Goal: Task Accomplishment & Management: Complete application form

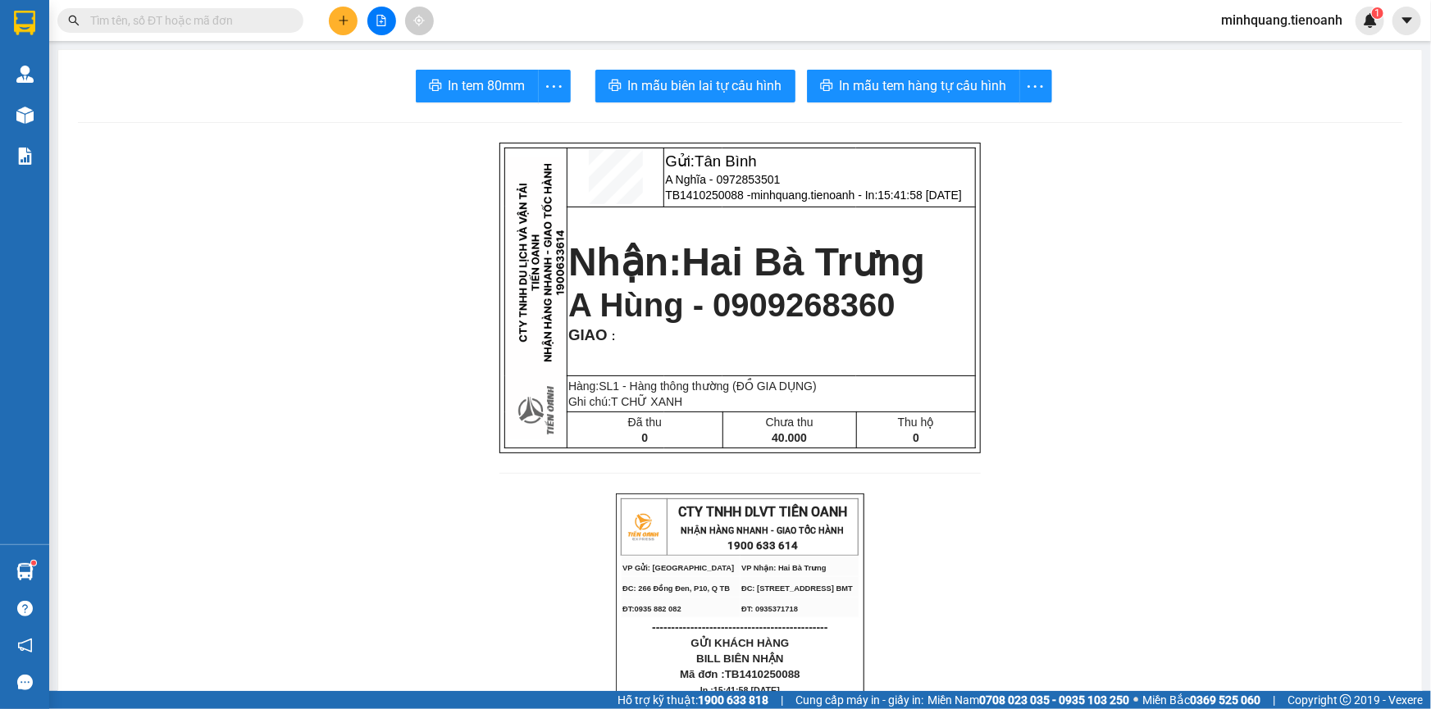
scroll to position [605, 0]
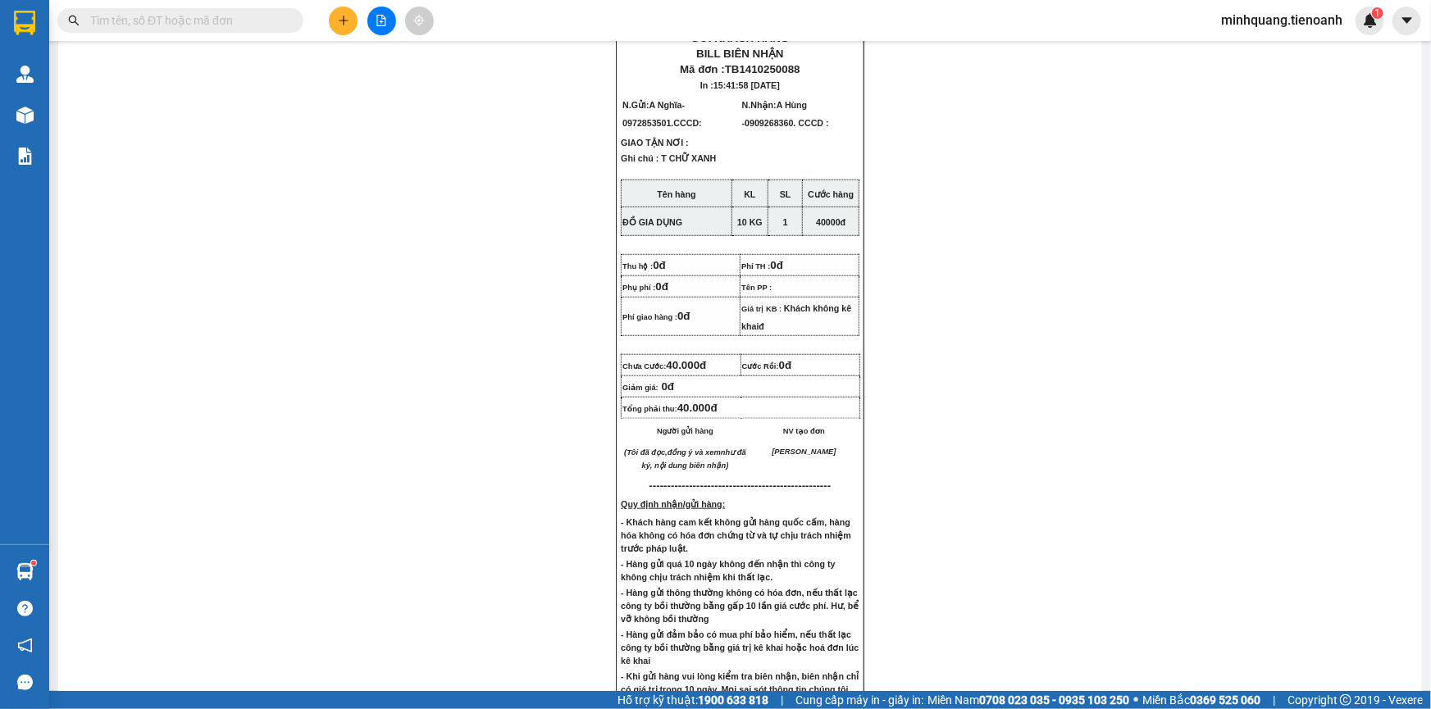
click at [328, 22] on div at bounding box center [381, 21] width 123 height 29
click at [338, 21] on icon "plus" at bounding box center [343, 20] width 11 height 11
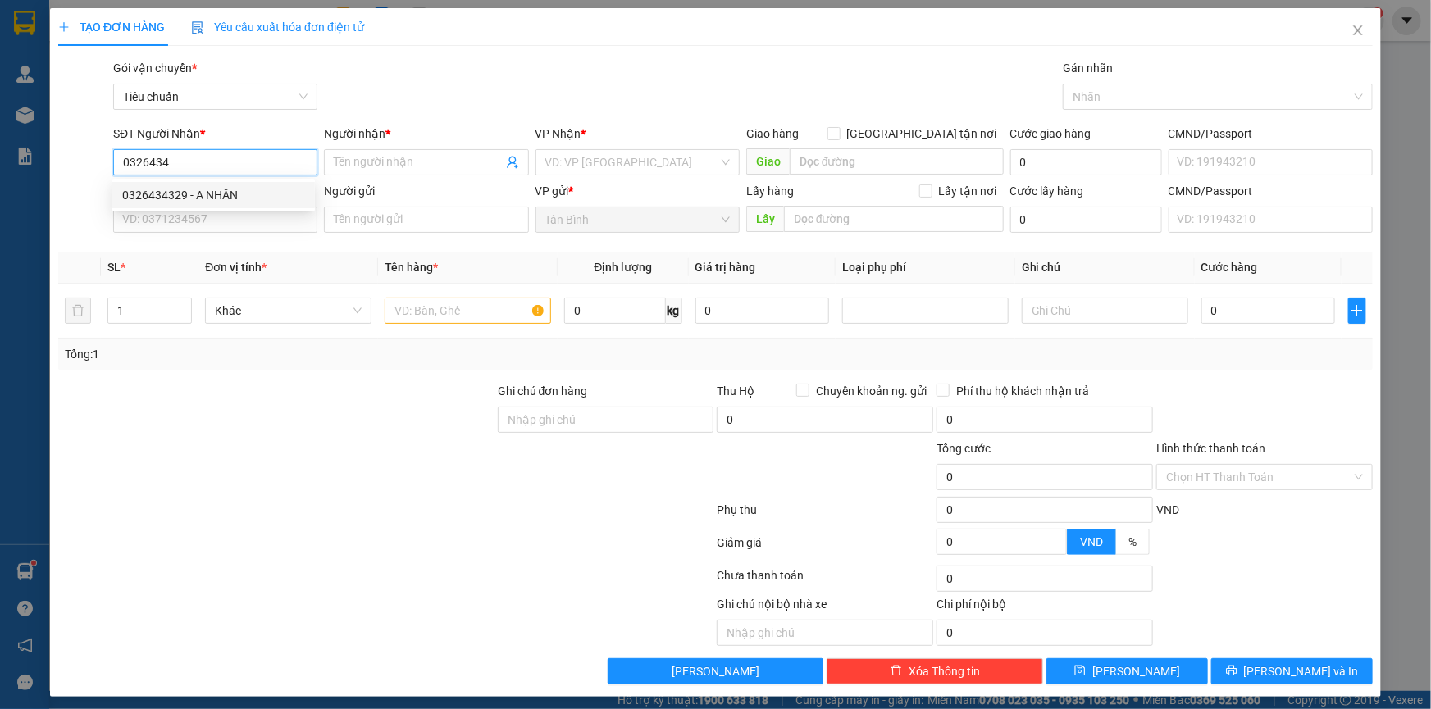
click at [211, 186] on div "0326434329 - A NHÂN" at bounding box center [213, 195] width 183 height 18
type input "0326434329"
type input "A NHÂN"
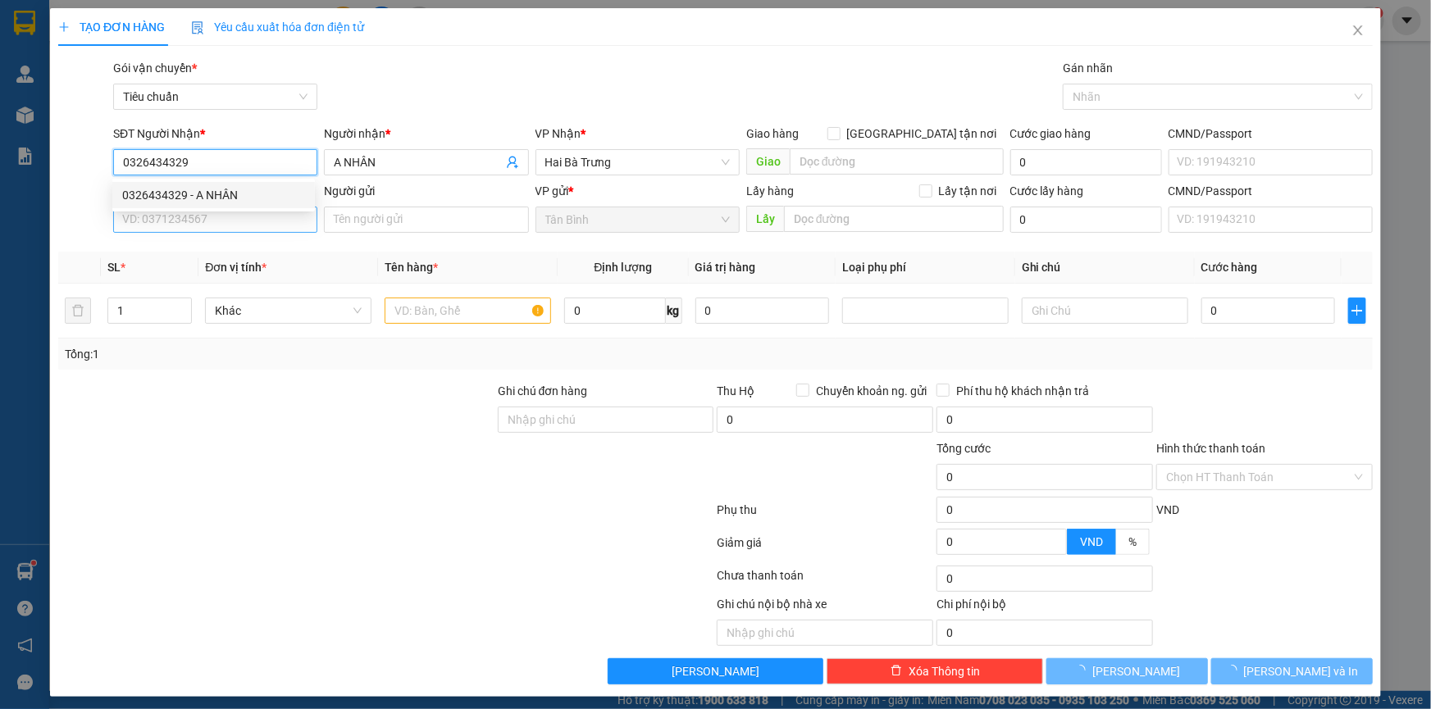
type input "0326434329"
click at [206, 227] on input "SĐT Người Gửi" at bounding box center [215, 220] width 204 height 26
type input "40.000"
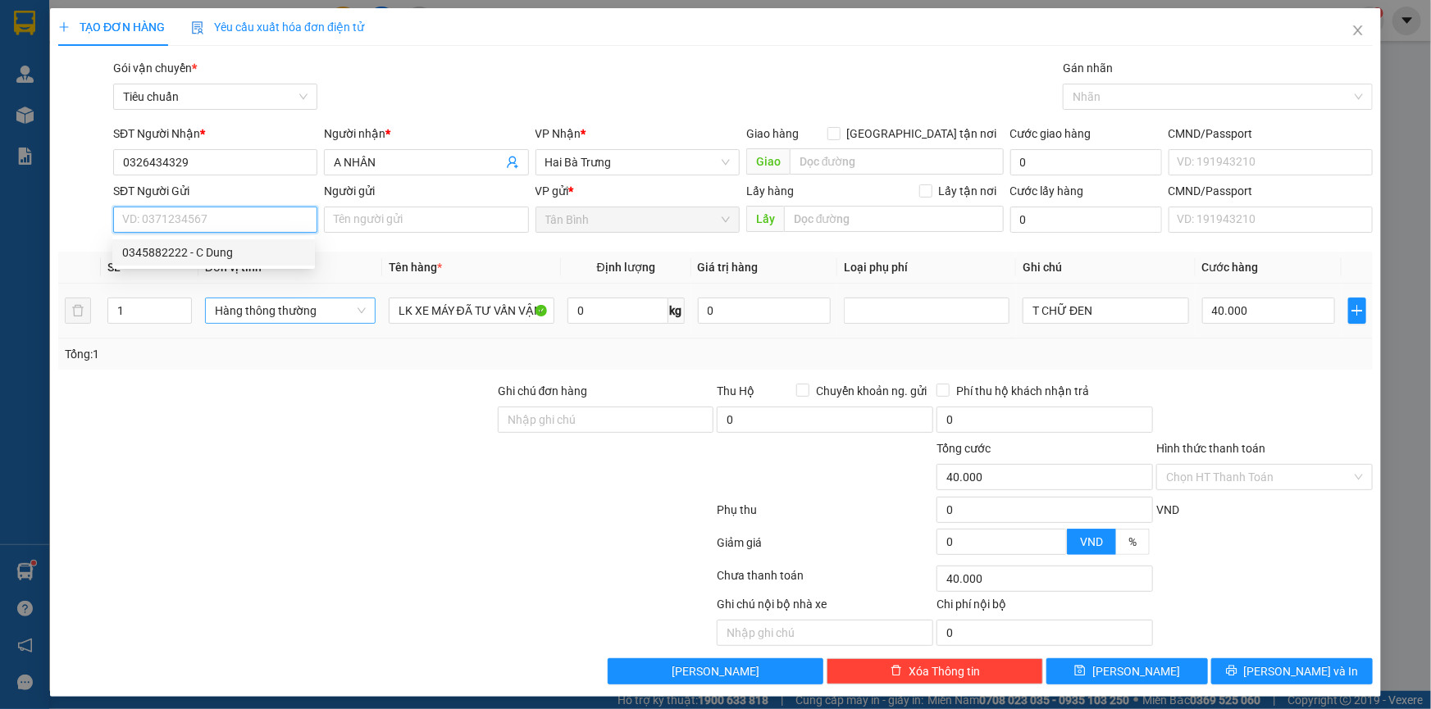
drag, startPoint x: 220, startPoint y: 248, endPoint x: 266, endPoint y: 311, distance: 78.6
click at [220, 248] on div "0345882222 - C Dung" at bounding box center [213, 253] width 183 height 18
type input "0345882222"
type input "C Dung"
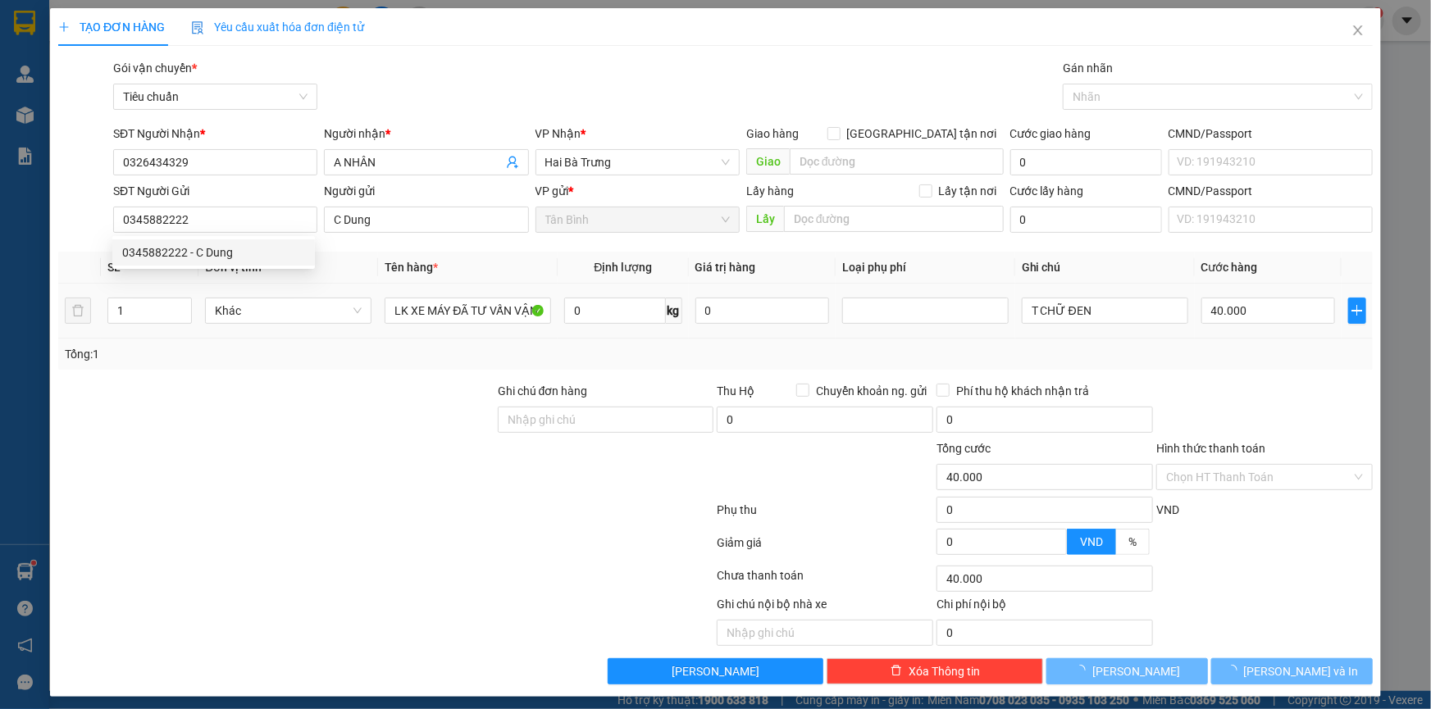
click at [276, 342] on div "Tổng: 1" at bounding box center [715, 354] width 1314 height 31
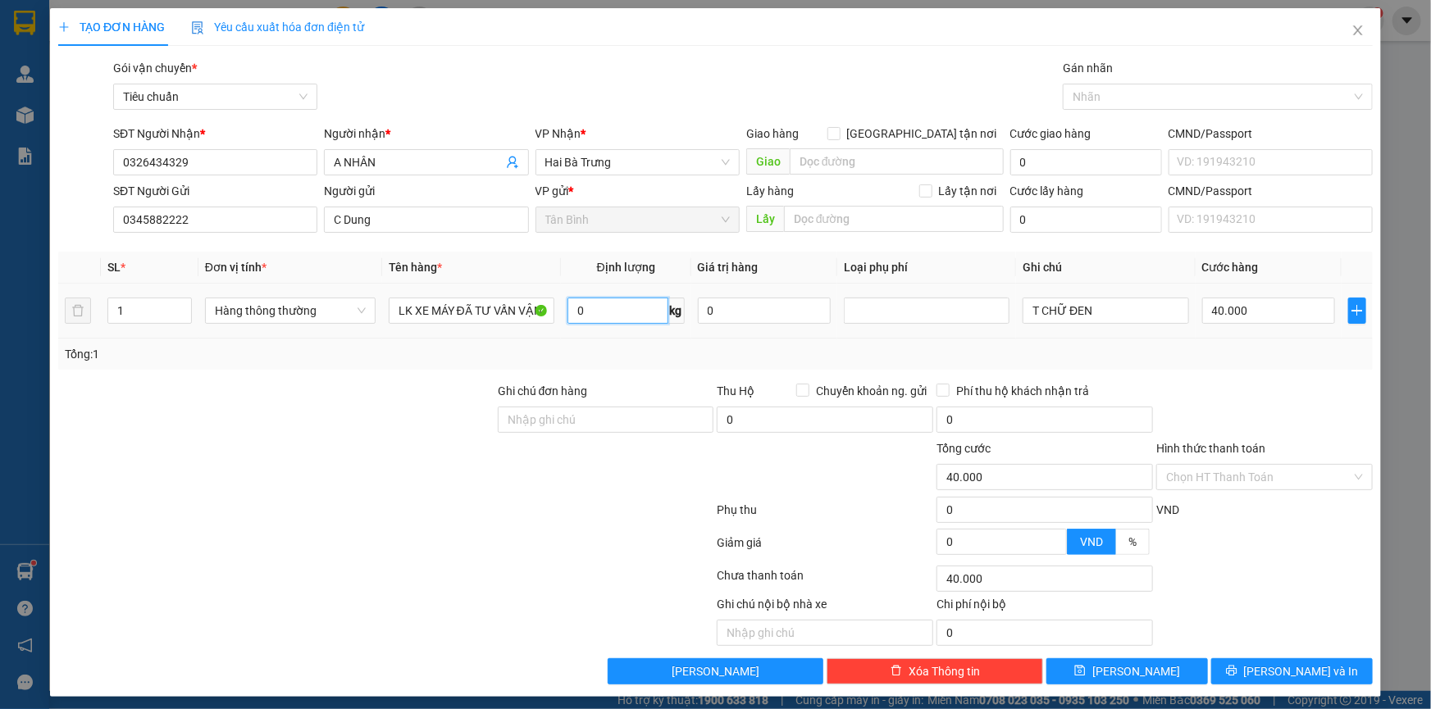
click at [619, 307] on input "0" at bounding box center [617, 311] width 101 height 26
type input "2"
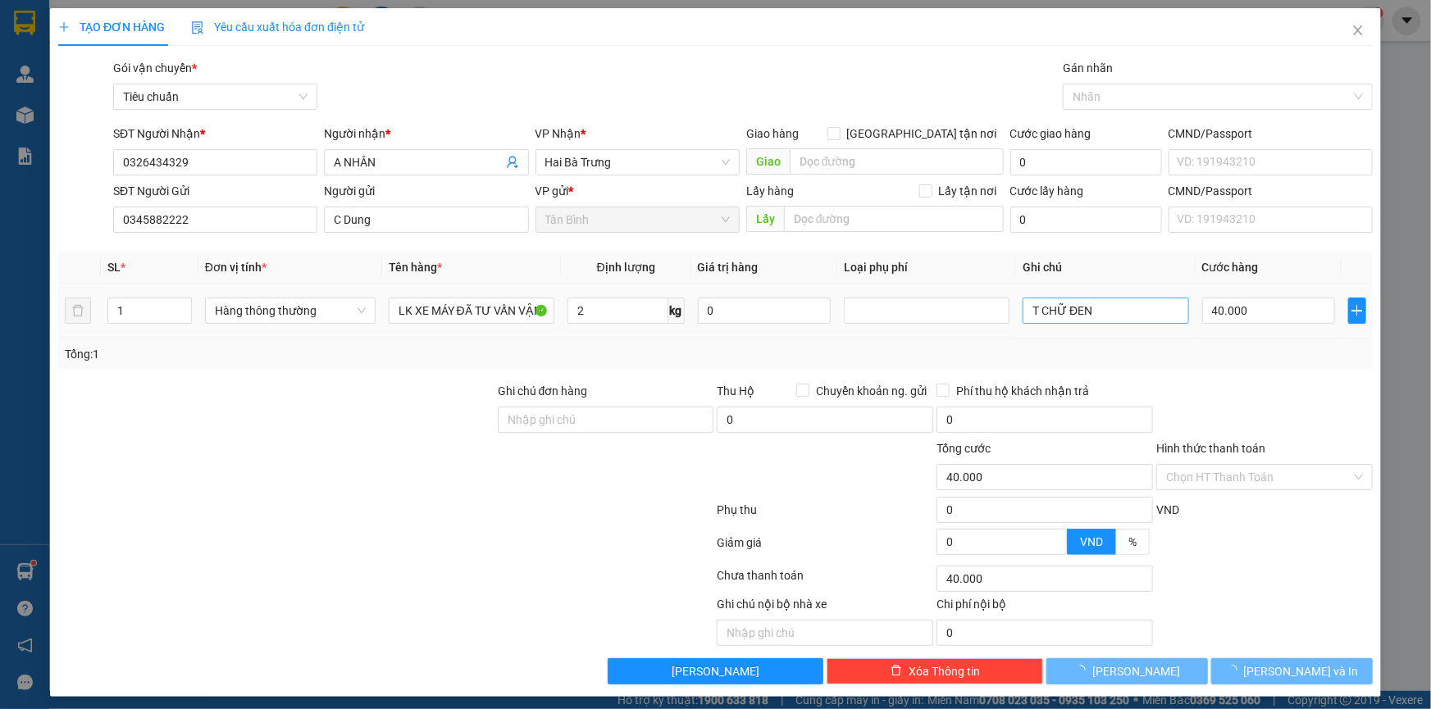
drag, startPoint x: 430, startPoint y: 380, endPoint x: 1068, endPoint y: 301, distance: 642.9
click at [549, 364] on div "Transit Pickup Surcharge Ids Transit Deliver Surcharge Ids Transit Deliver Surc…" at bounding box center [715, 372] width 1314 height 626
type input "30.000"
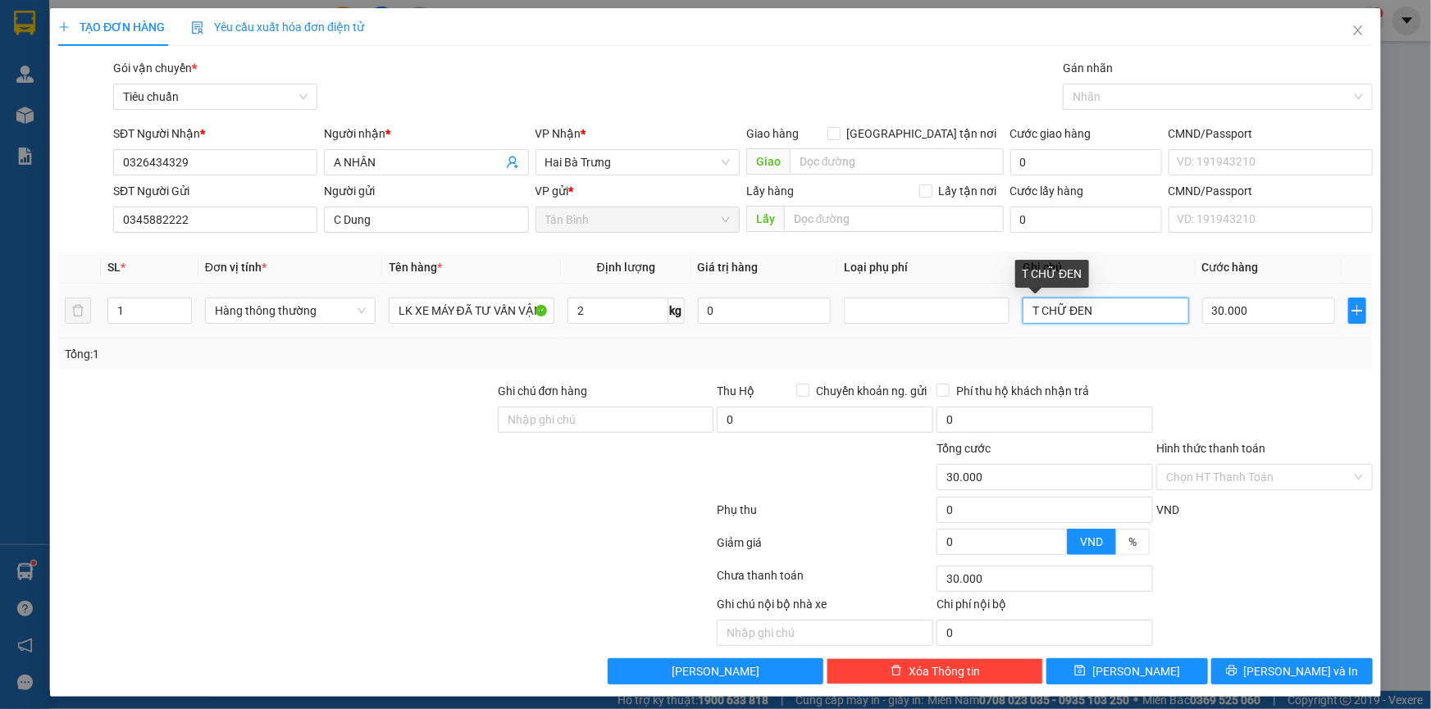
drag, startPoint x: 1086, startPoint y: 315, endPoint x: 1059, endPoint y: 323, distance: 28.3
click at [1059, 323] on input "T CHỮ ĐEN" at bounding box center [1106, 311] width 166 height 26
type input "T CHỮ XANH"
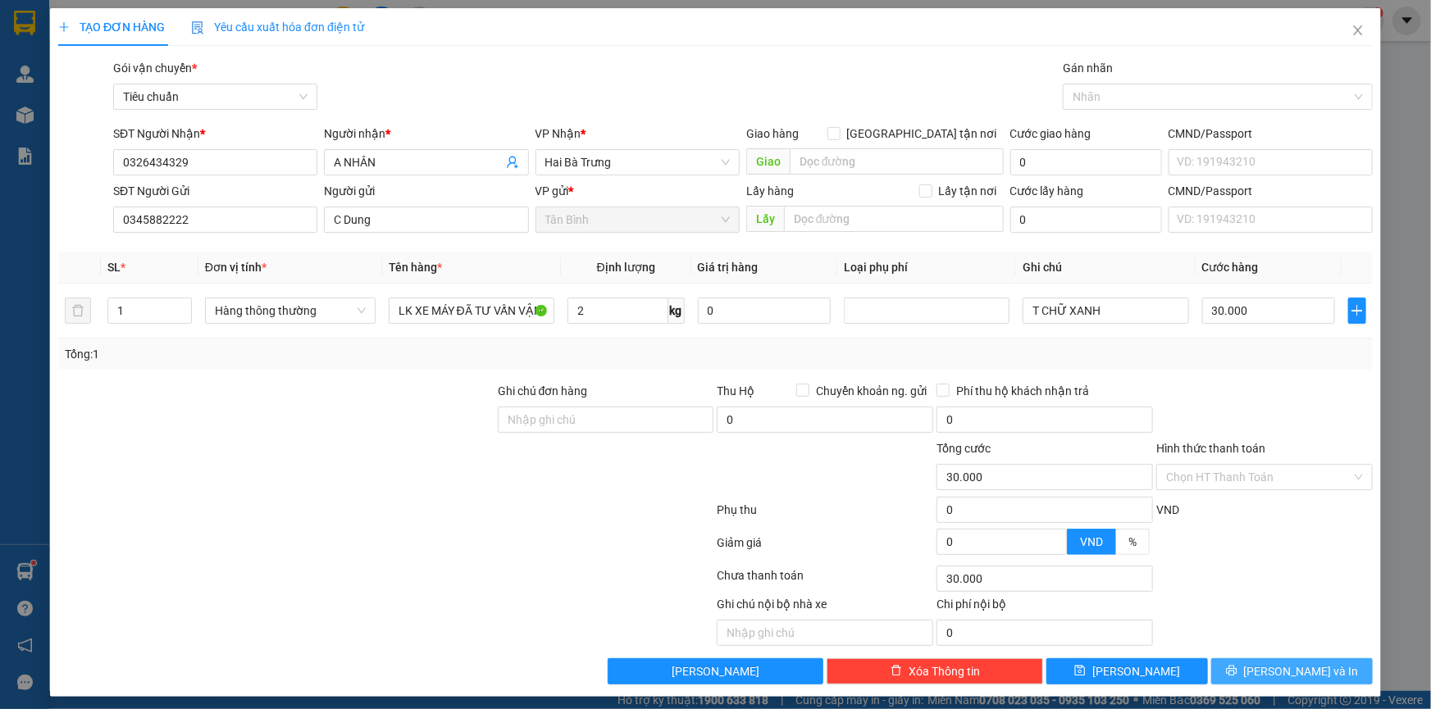
click at [1237, 666] on icon "printer" at bounding box center [1231, 671] width 11 height 11
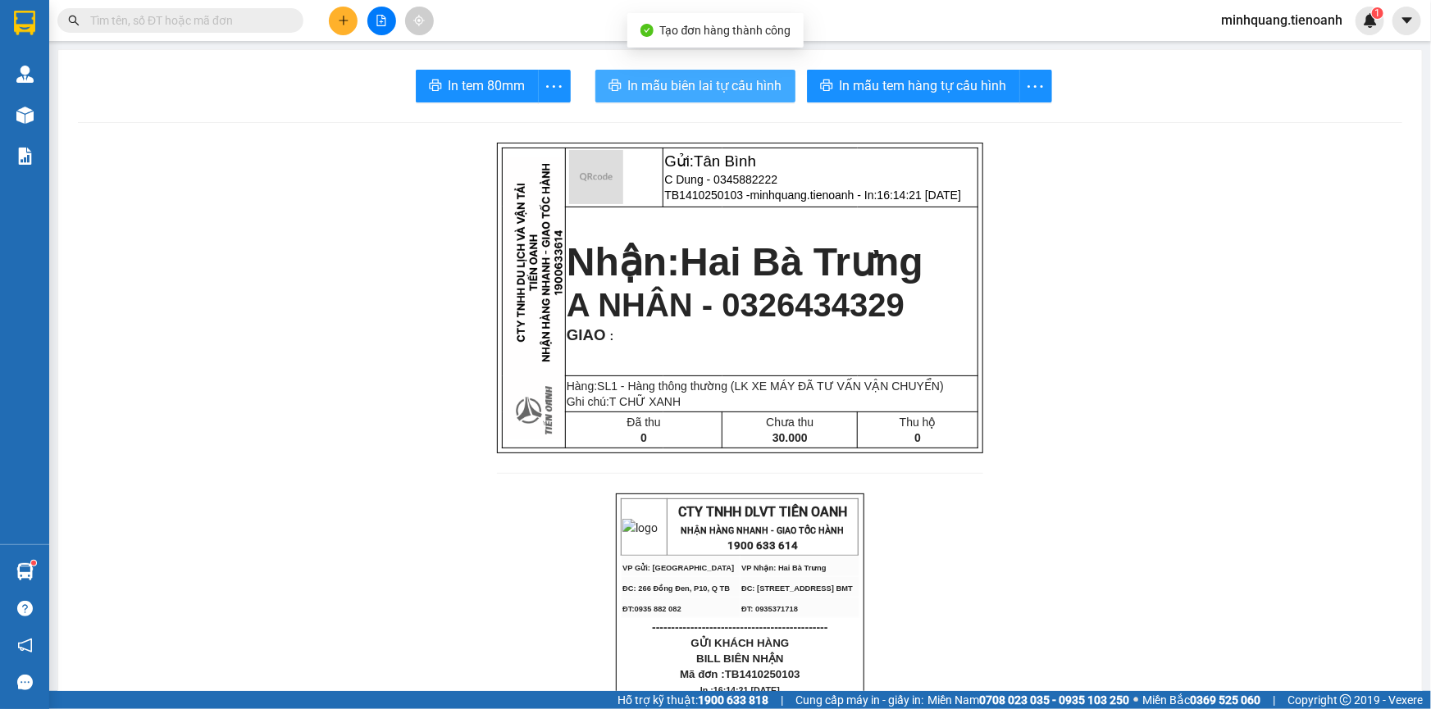
click at [749, 94] on span "In mẫu biên lai tự cấu hình" at bounding box center [705, 85] width 154 height 20
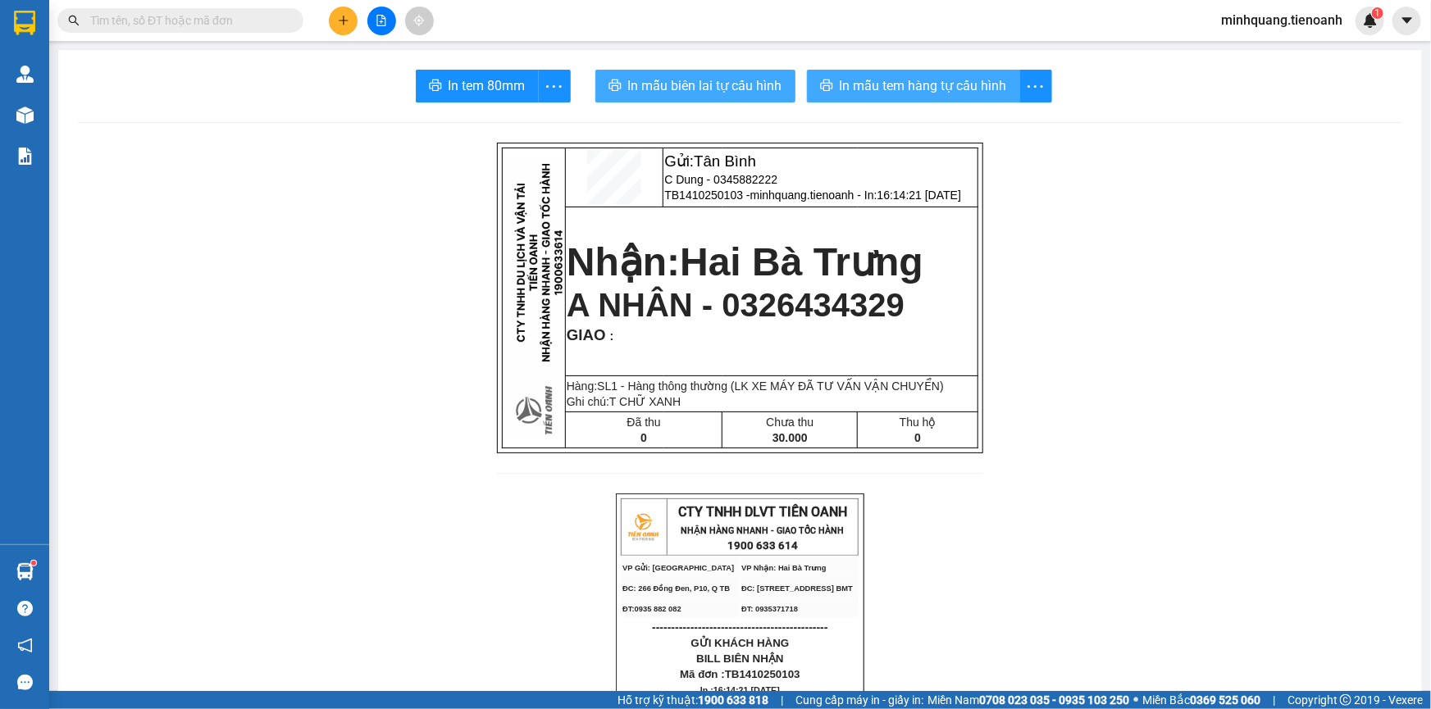
click at [900, 80] on span "In mẫu tem hàng tự cấu hình" at bounding box center [923, 85] width 167 height 20
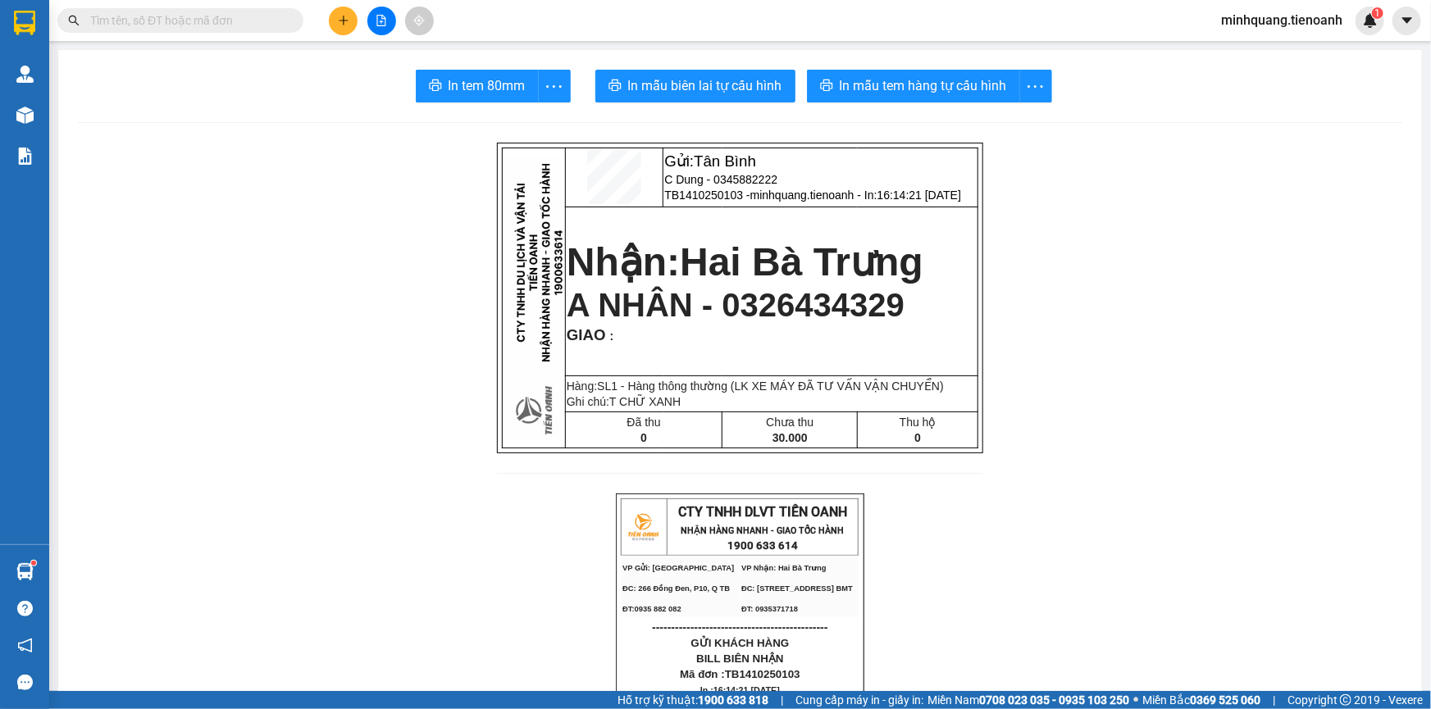
click at [262, 23] on input "text" at bounding box center [187, 20] width 194 height 18
click at [330, 13] on button at bounding box center [343, 21] width 29 height 29
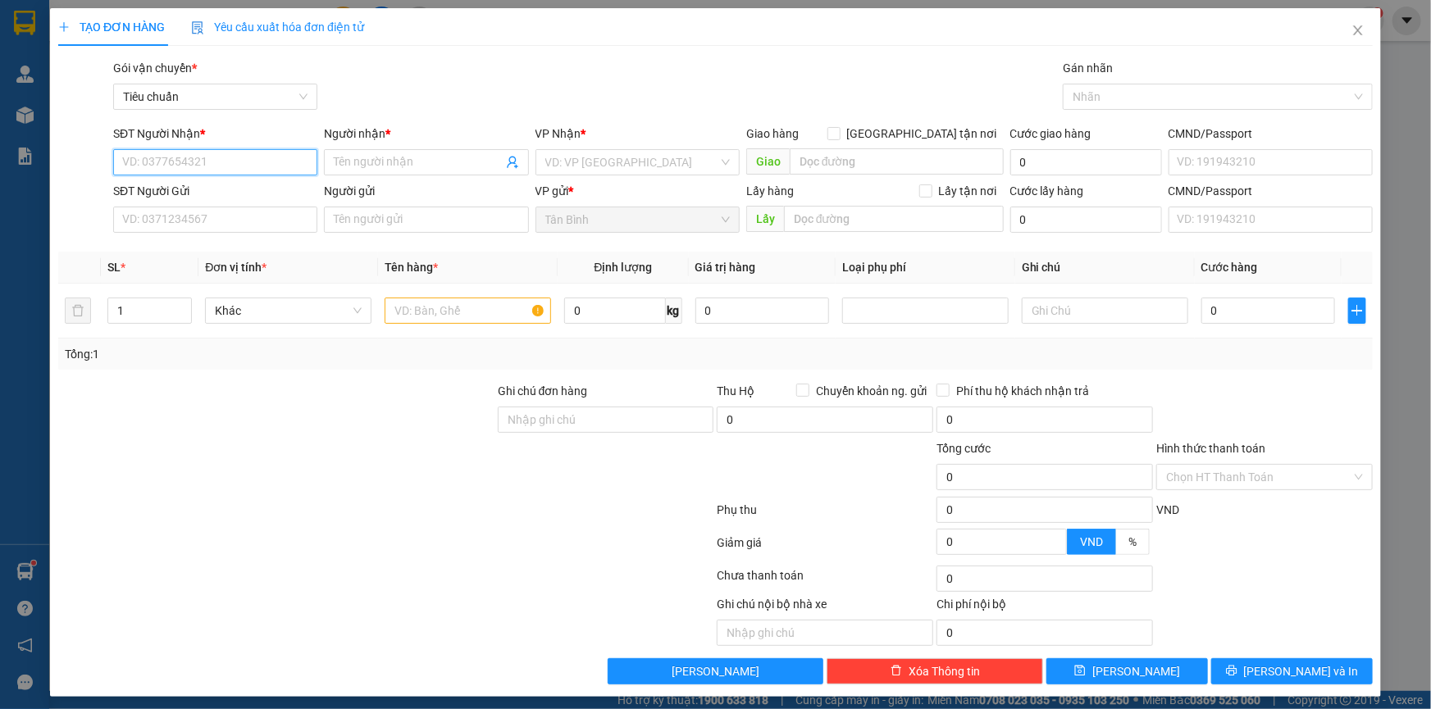
click at [230, 168] on input "SĐT Người Nhận *" at bounding box center [215, 162] width 204 height 26
type input "0911336368"
drag, startPoint x: 199, startPoint y: 196, endPoint x: 207, endPoint y: 213, distance: 18.7
click at [200, 197] on div "0911336368 - C MAI" at bounding box center [213, 195] width 183 height 18
type input "C MAI"
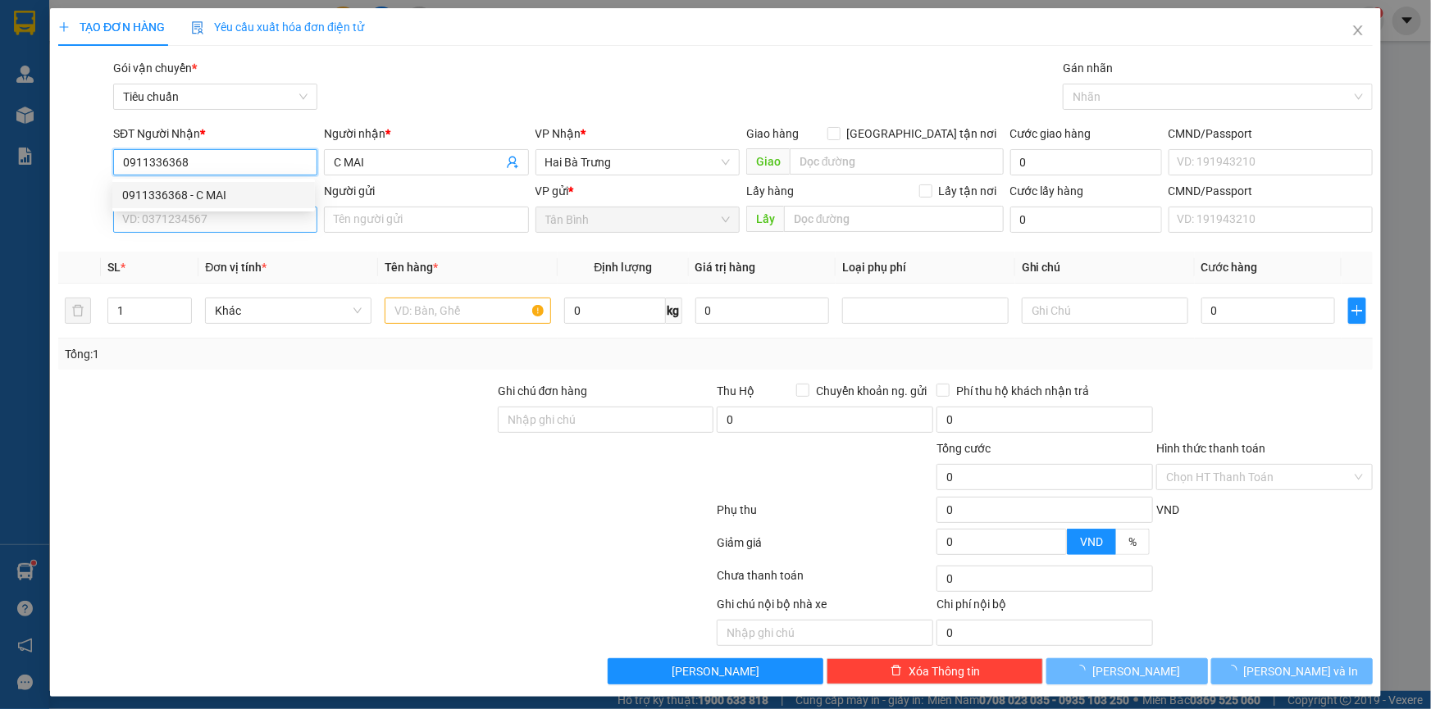
type input "0911336368"
type input "70.000"
click at [207, 220] on input "SĐT Người Gửi" at bounding box center [215, 220] width 204 height 26
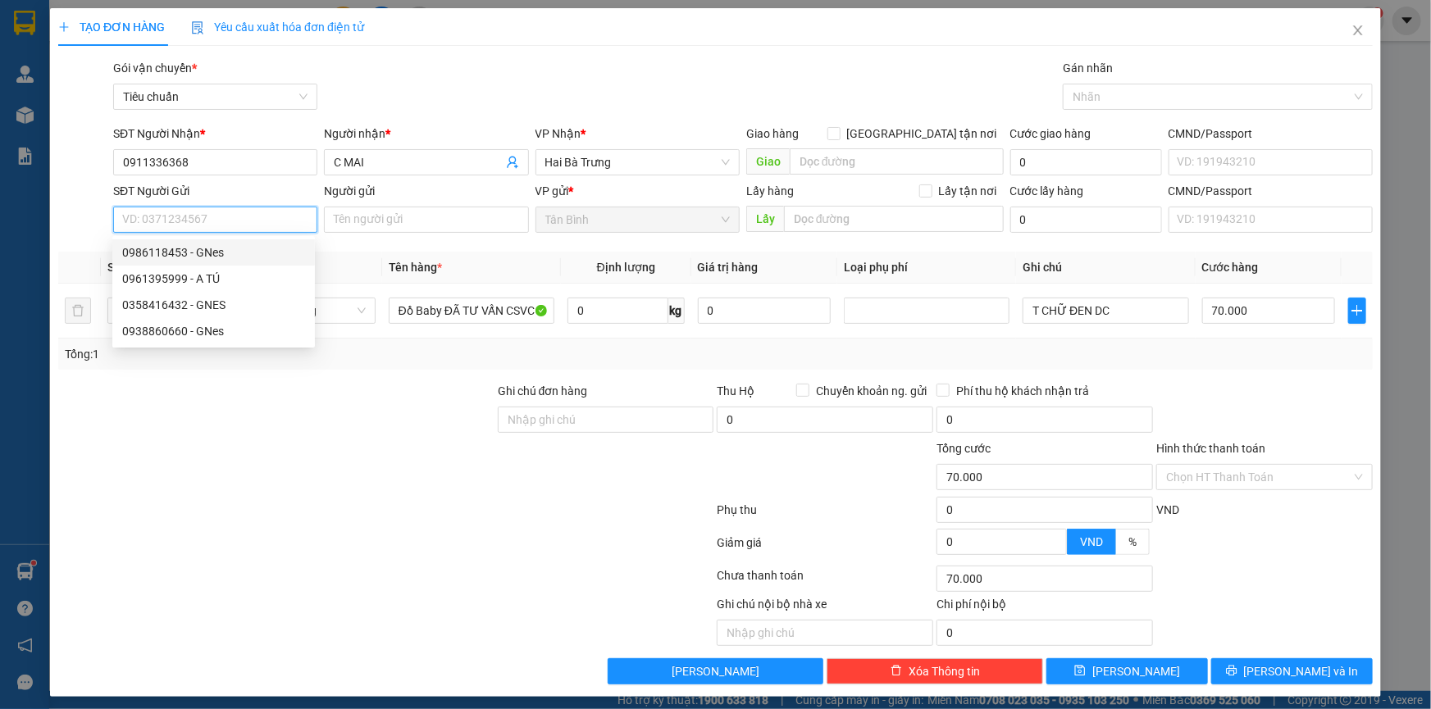
click at [226, 253] on div "0986118453 - GNes" at bounding box center [213, 253] width 183 height 18
type input "0986118453"
type input "GNes"
click at [308, 367] on div "Tổng: 1" at bounding box center [715, 354] width 1314 height 31
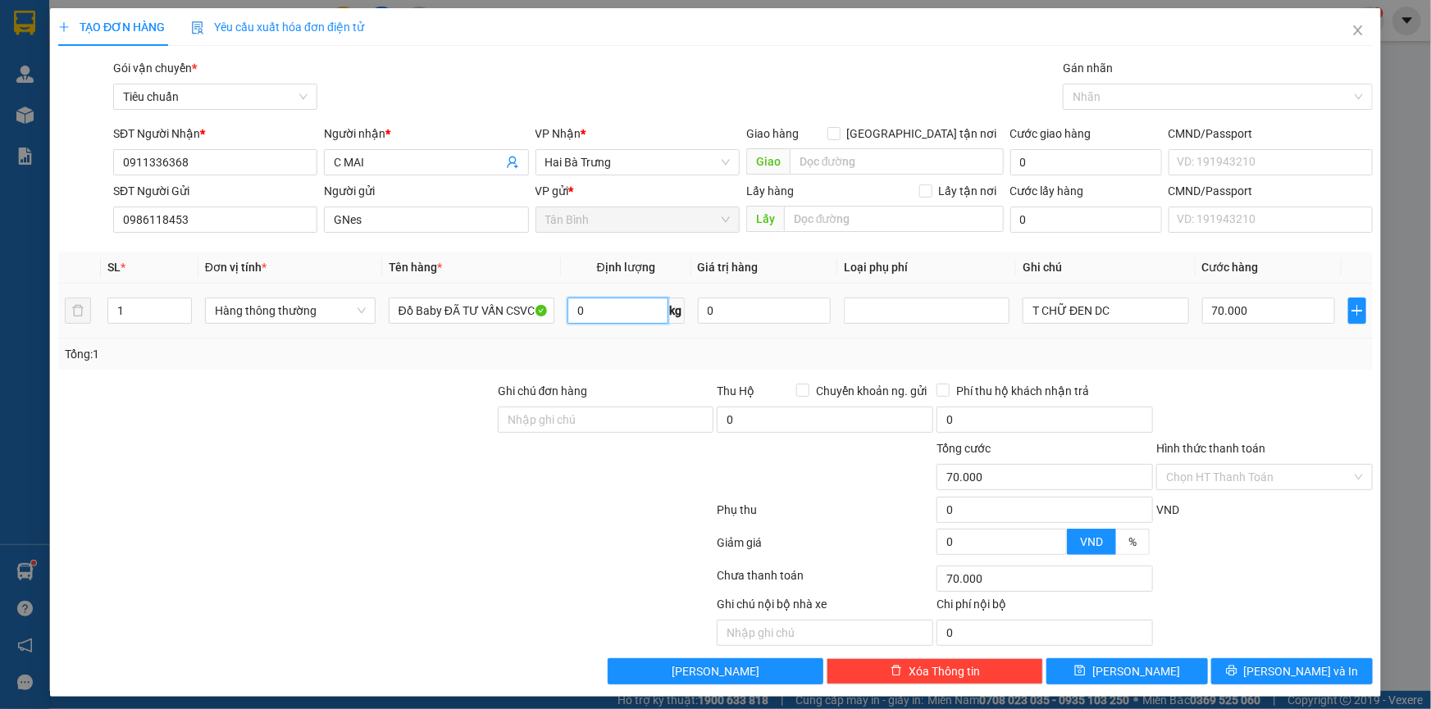
click at [613, 304] on input "0" at bounding box center [617, 311] width 101 height 26
click at [1110, 311] on input "T CHỮ ĐEN DC" at bounding box center [1106, 311] width 166 height 26
type input "0"
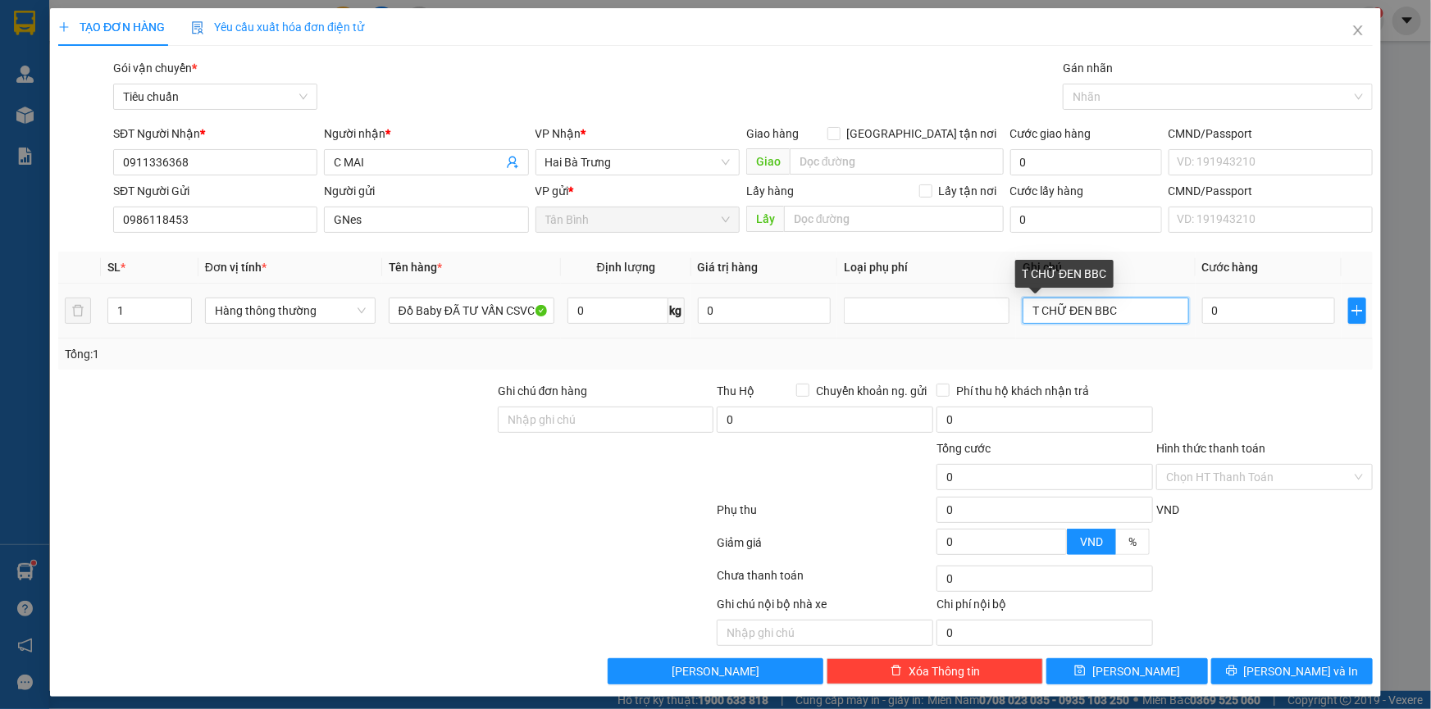
type input "T CHỮ ĐEN BBC"
click at [1080, 376] on div "Transit Pickup Surcharge Ids Transit Deliver Surcharge Ids Transit Deliver Surc…" at bounding box center [715, 372] width 1314 height 626
click at [1245, 309] on input "0" at bounding box center [1269, 311] width 134 height 26
type input "6"
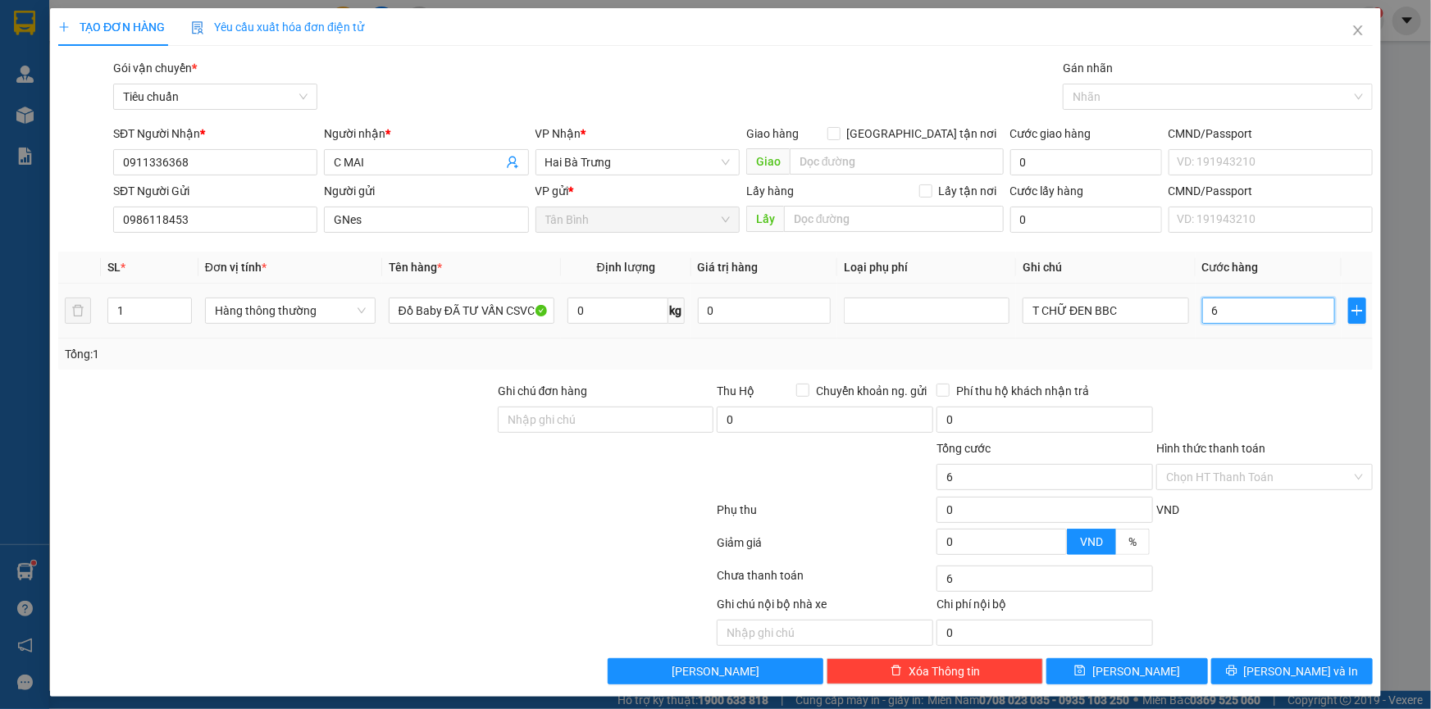
type input "60"
click at [1220, 367] on div "Tổng: 1" at bounding box center [715, 354] width 1314 height 31
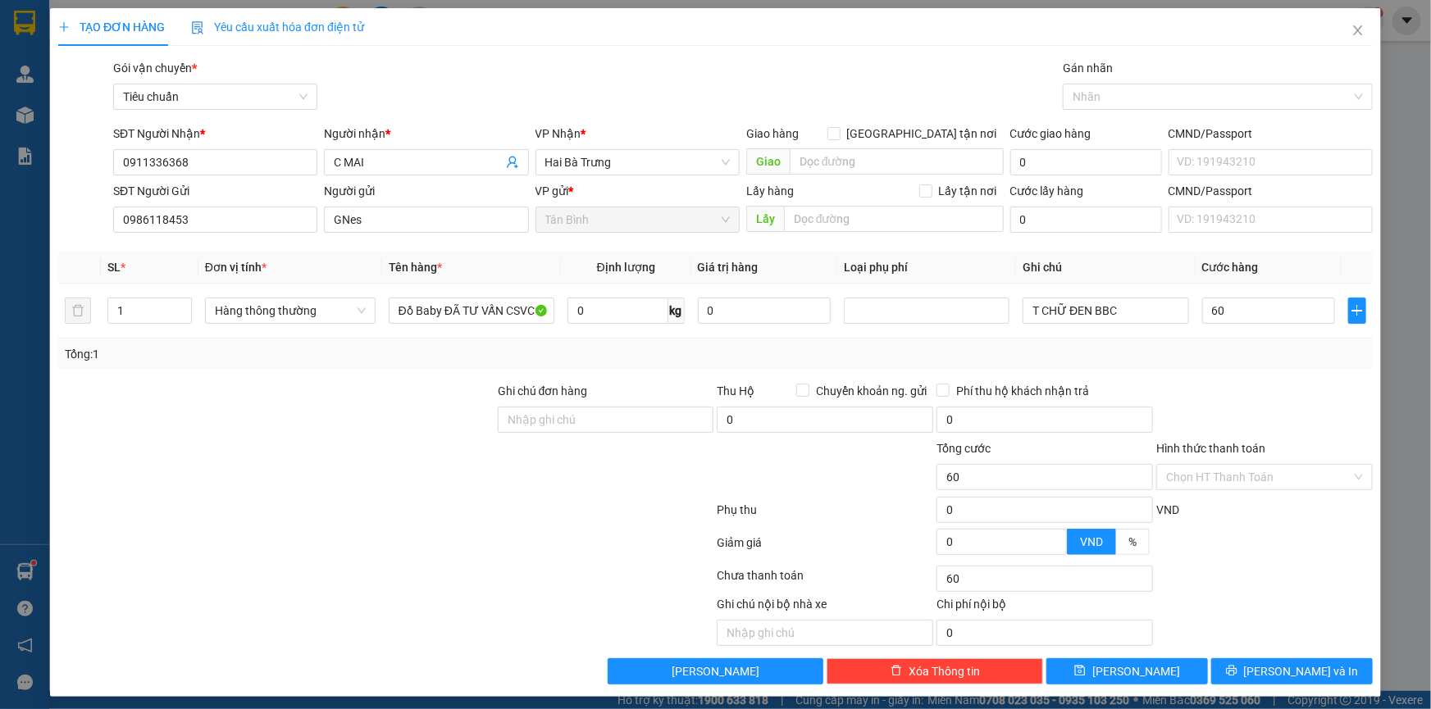
type input "60.000"
click at [1205, 482] on input "Hình thức thanh toán" at bounding box center [1258, 477] width 185 height 25
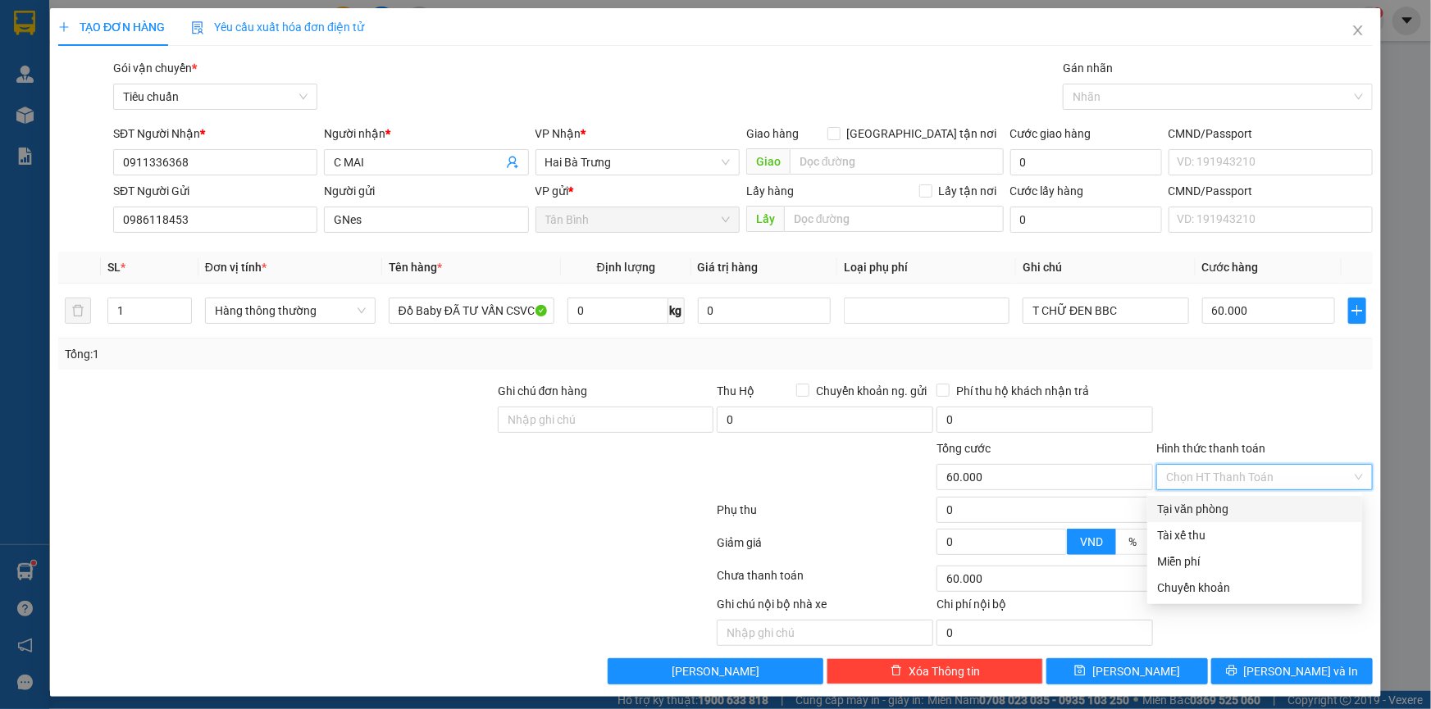
click at [1205, 508] on div "Tại văn phòng" at bounding box center [1254, 509] width 195 height 18
type input "0"
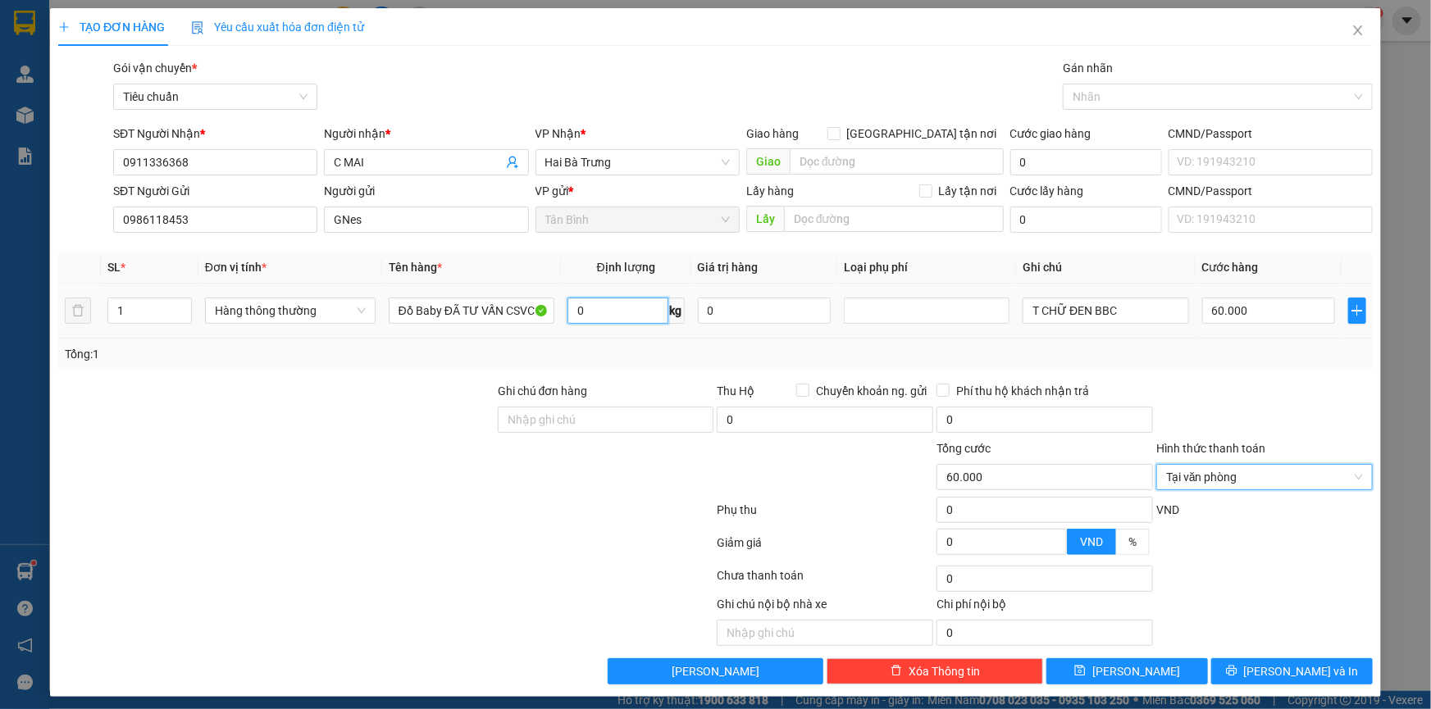
click at [631, 313] on input "0" at bounding box center [617, 311] width 101 height 26
click at [1205, 390] on div at bounding box center [1265, 410] width 220 height 57
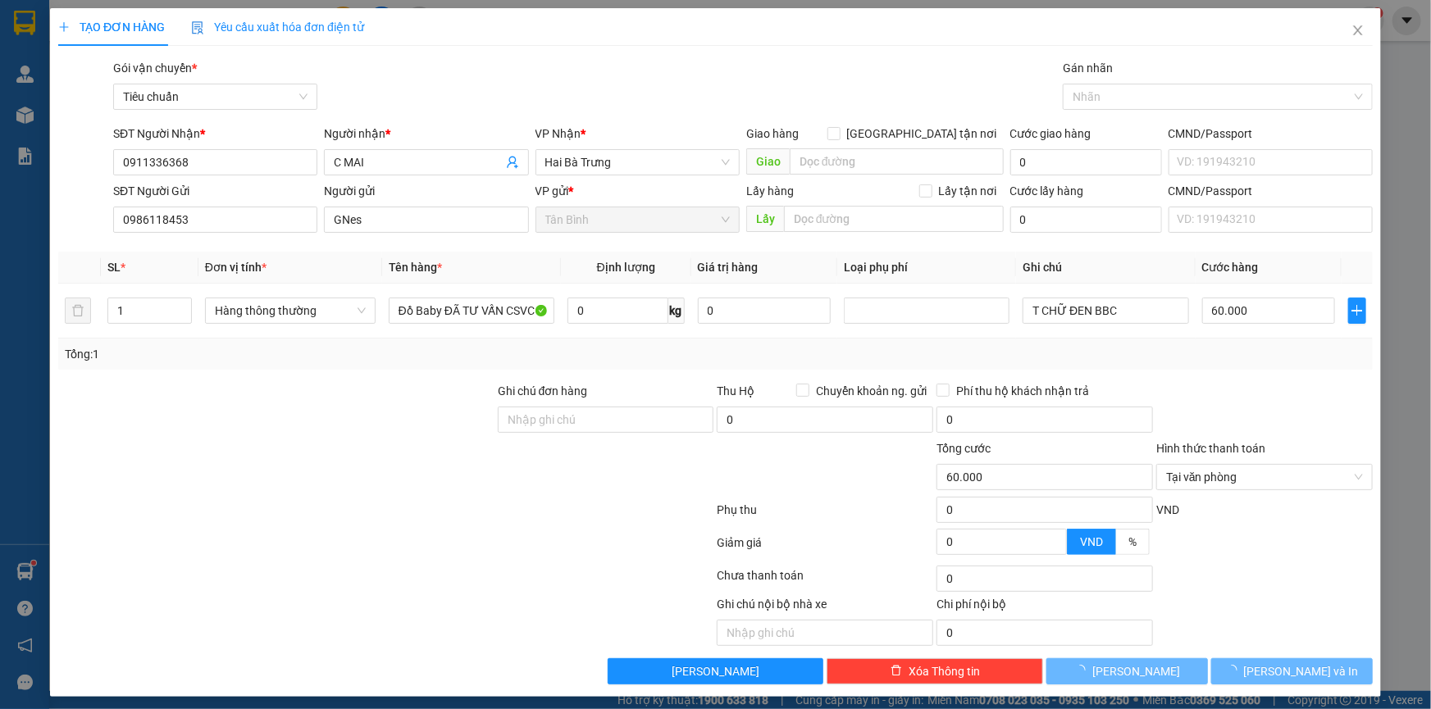
type input "0"
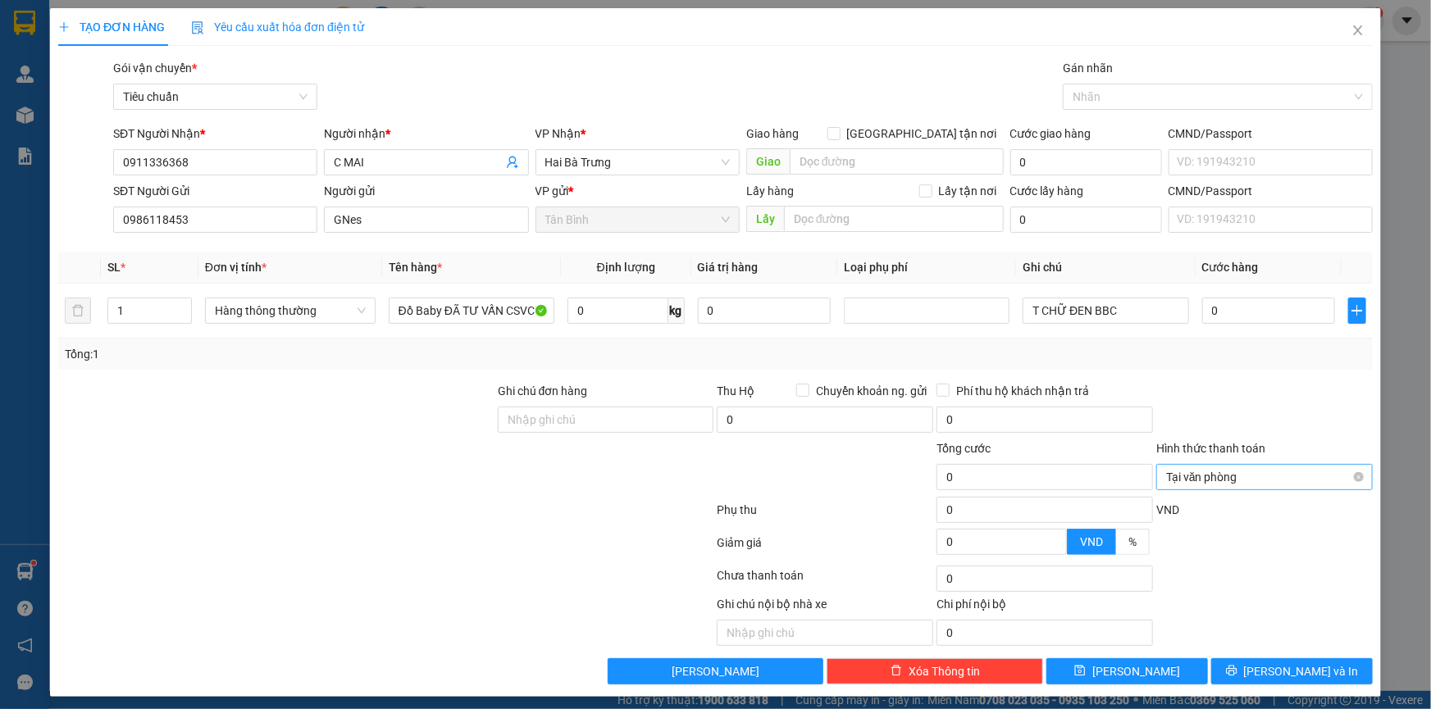
click at [1209, 479] on span "Tại văn phòng" at bounding box center [1264, 477] width 197 height 25
click at [1207, 410] on div at bounding box center [1265, 410] width 220 height 57
click at [1254, 304] on input "0" at bounding box center [1269, 311] width 134 height 26
type input "6"
type input "60"
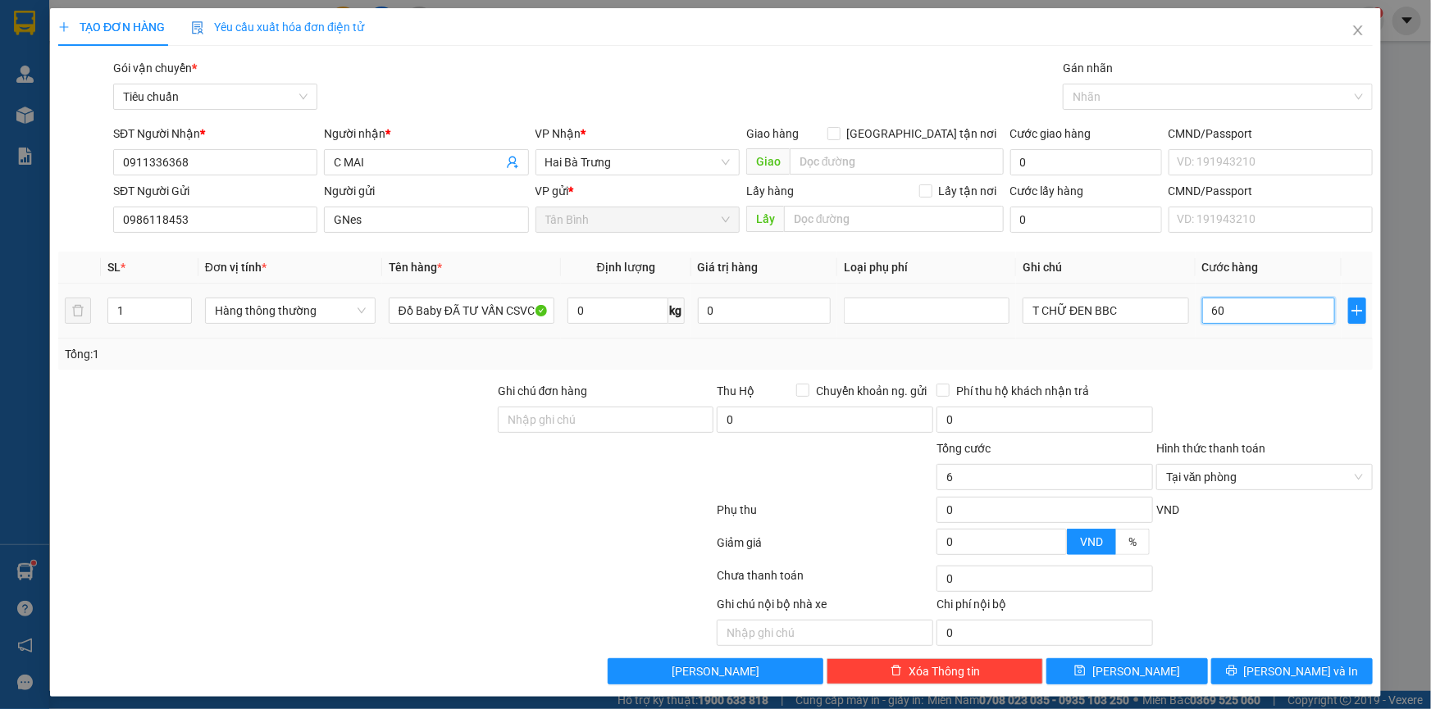
type input "60"
type input "60.000"
click at [1264, 681] on button "[PERSON_NAME] và In" at bounding box center [1292, 671] width 162 height 26
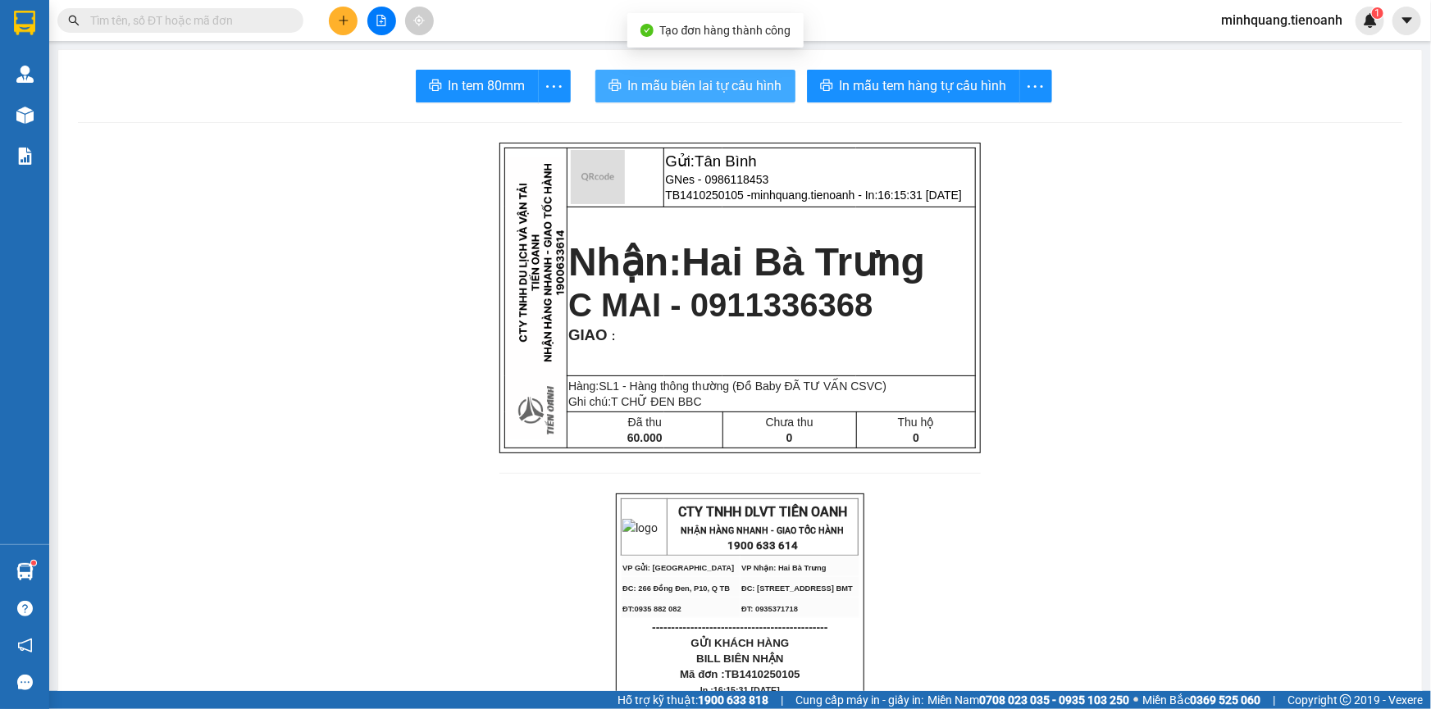
click at [708, 75] on span "In mẫu biên lai tự cấu hình" at bounding box center [705, 85] width 154 height 20
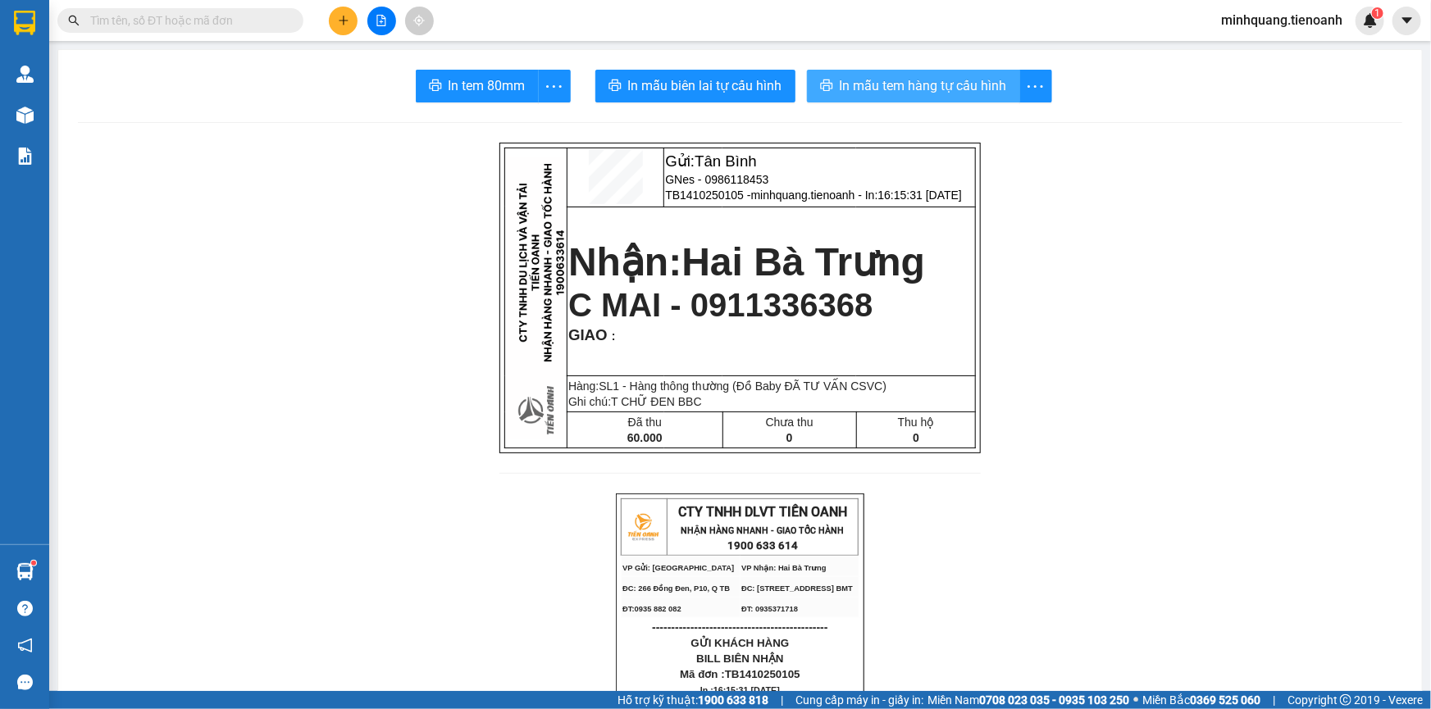
click at [941, 87] on span "In mẫu tem hàng tự cấu hình" at bounding box center [923, 85] width 167 height 20
click at [332, 18] on button at bounding box center [343, 21] width 29 height 29
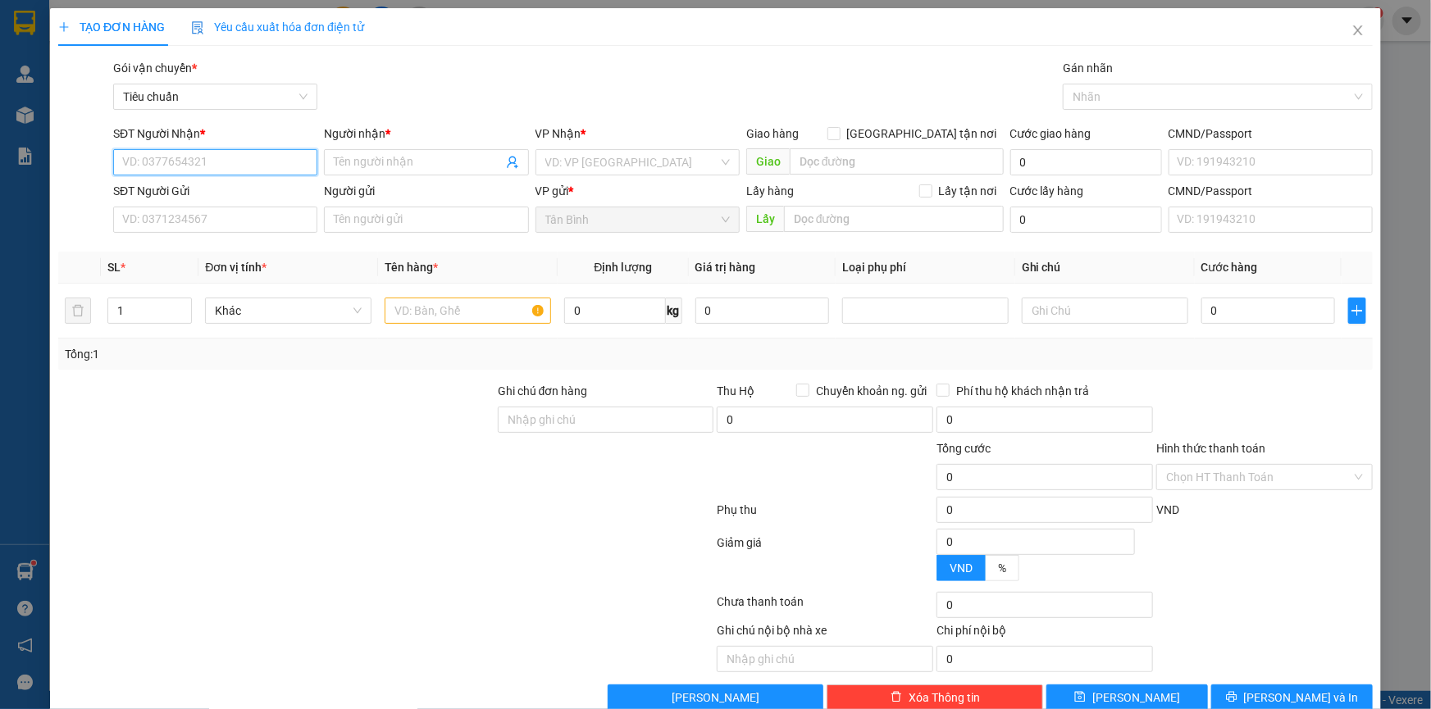
click at [253, 163] on input "SĐT Người Nhận *" at bounding box center [215, 162] width 204 height 26
click at [256, 162] on input "SĐT Người Nhận *" at bounding box center [215, 162] width 204 height 26
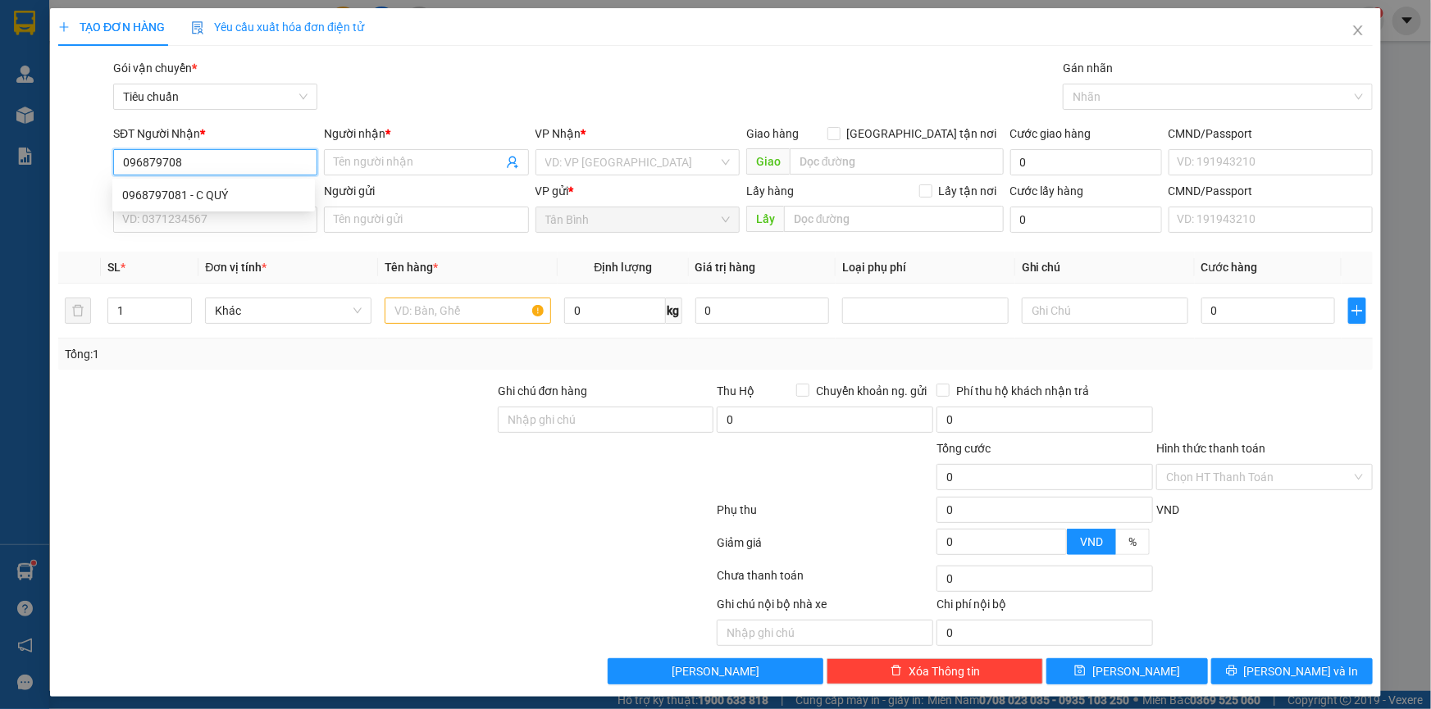
type input "0968797081"
click at [199, 192] on div "0968797081 - C QUÝ" at bounding box center [213, 195] width 183 height 18
type input "C QUÝ"
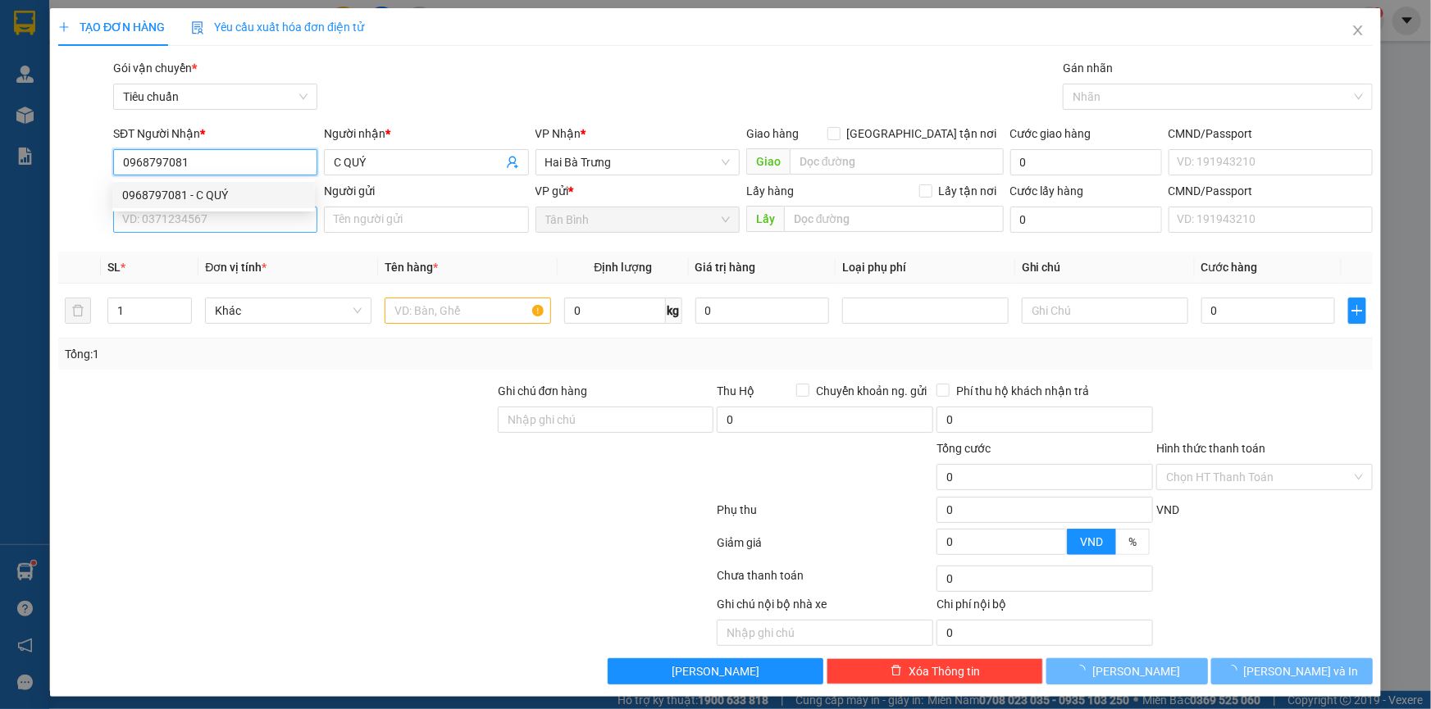
type input "30.000"
type input "0968797081"
click at [206, 216] on input "SĐT Người Gửi" at bounding box center [215, 220] width 204 height 26
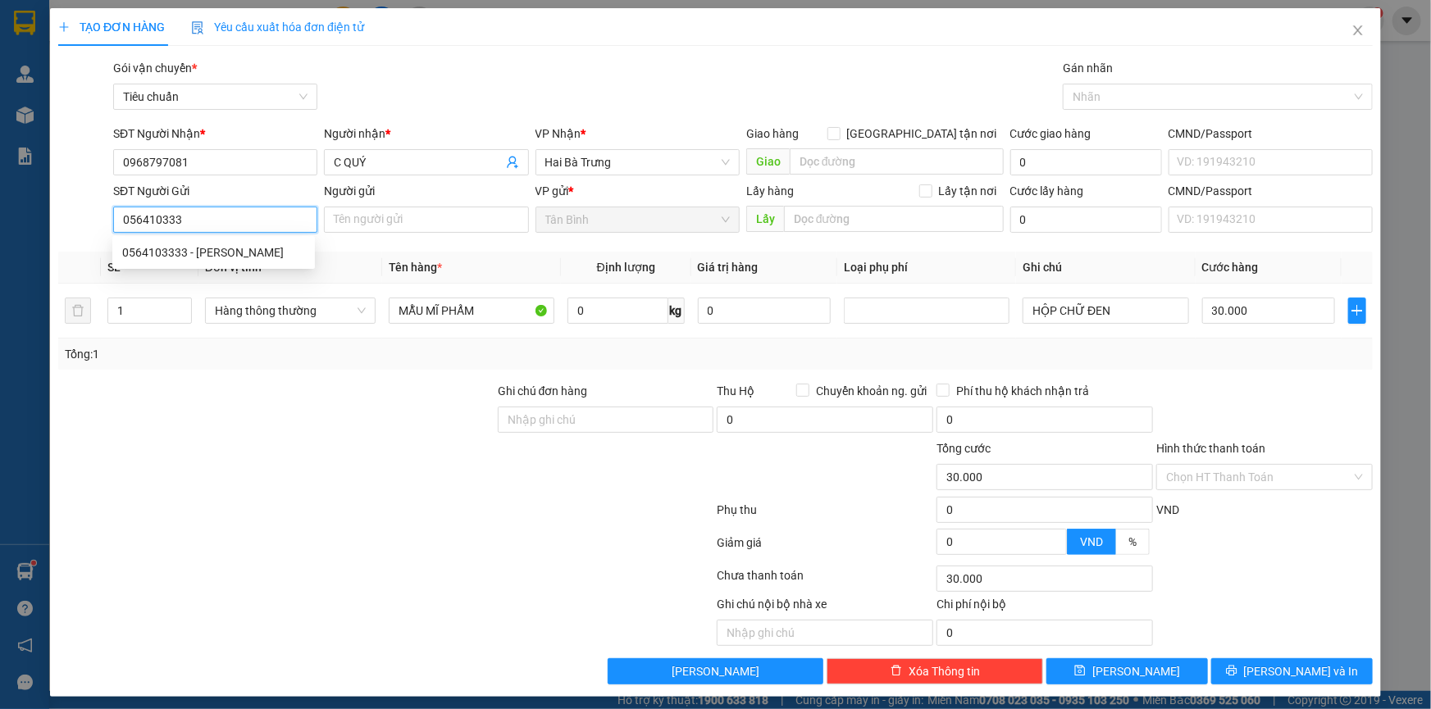
type input "0564103333"
click at [207, 246] on div "0564103333 - MẠNH PHÁT" at bounding box center [213, 253] width 183 height 18
type input "MẠNH PHÁT"
type input "0564103333"
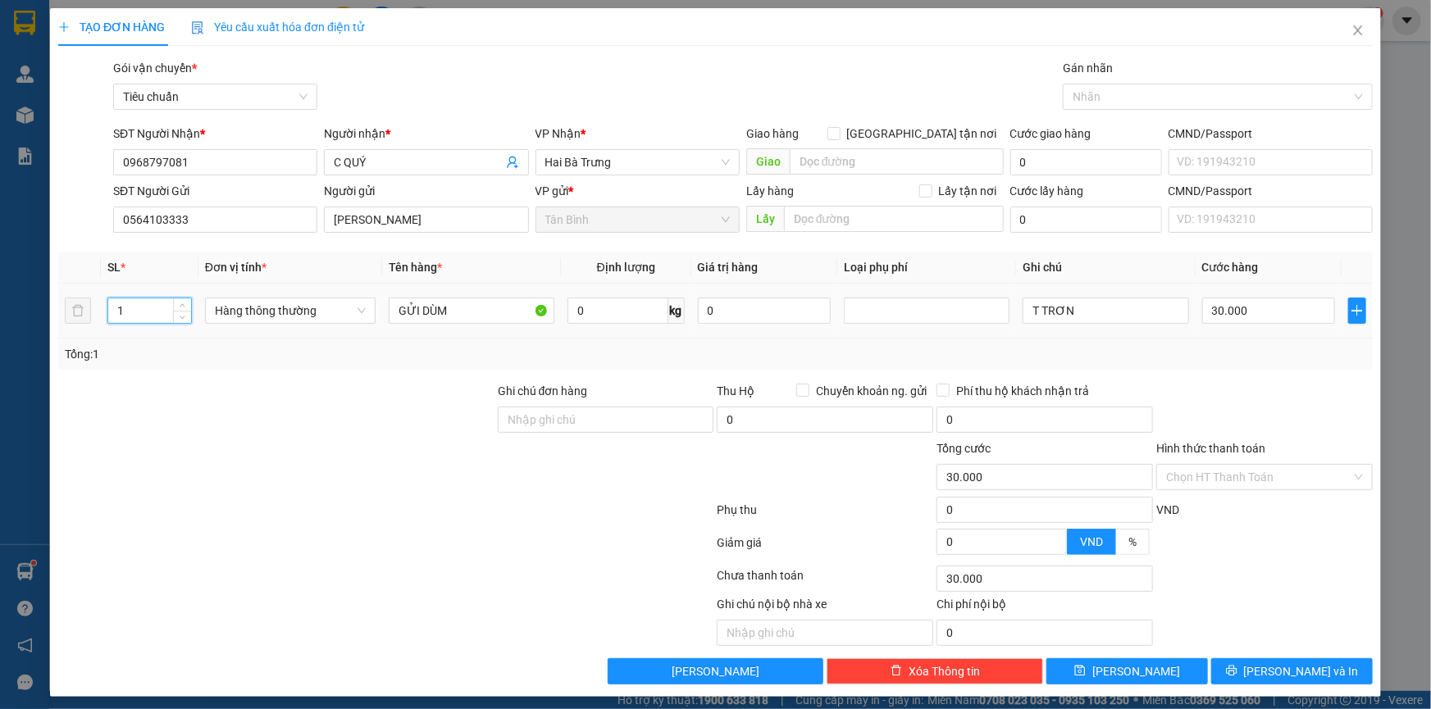
drag, startPoint x: 71, startPoint y: 312, endPoint x: 24, endPoint y: 318, distance: 48.0
click at [24, 318] on div "TẠO ĐƠN HÀNG Yêu cầu xuất hóa đơn điện tử Transit Pickup Surcharge Ids Transit …" at bounding box center [715, 354] width 1431 height 709
type input "3"
drag, startPoint x: 241, startPoint y: 386, endPoint x: 573, endPoint y: 317, distance: 339.3
click at [257, 385] on div at bounding box center [277, 410] width 440 height 57
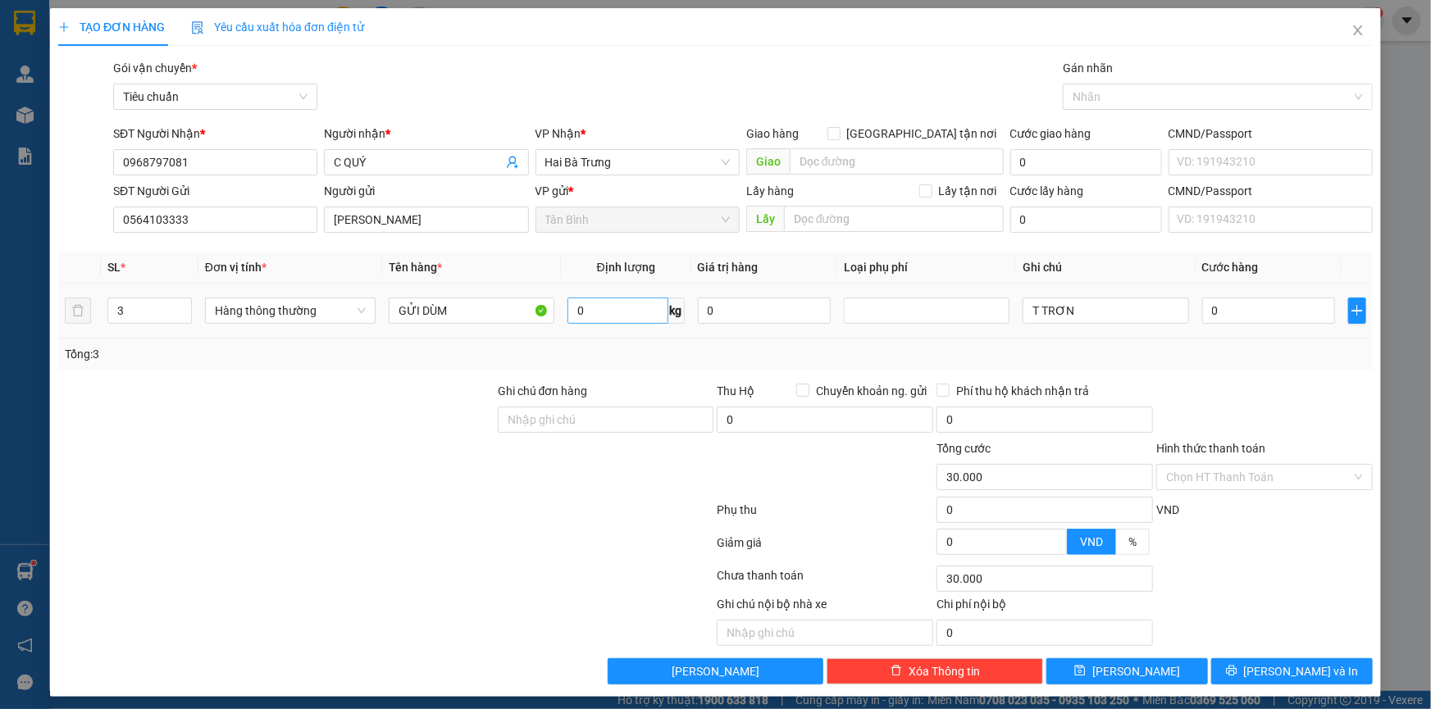
type input "0"
drag, startPoint x: 401, startPoint y: 310, endPoint x: 321, endPoint y: 311, distance: 79.5
click at [321, 311] on tr "3 Hàng thông thường GỬI DÙM 0 kg 0 T TRƠN 0" at bounding box center [715, 311] width 1314 height 55
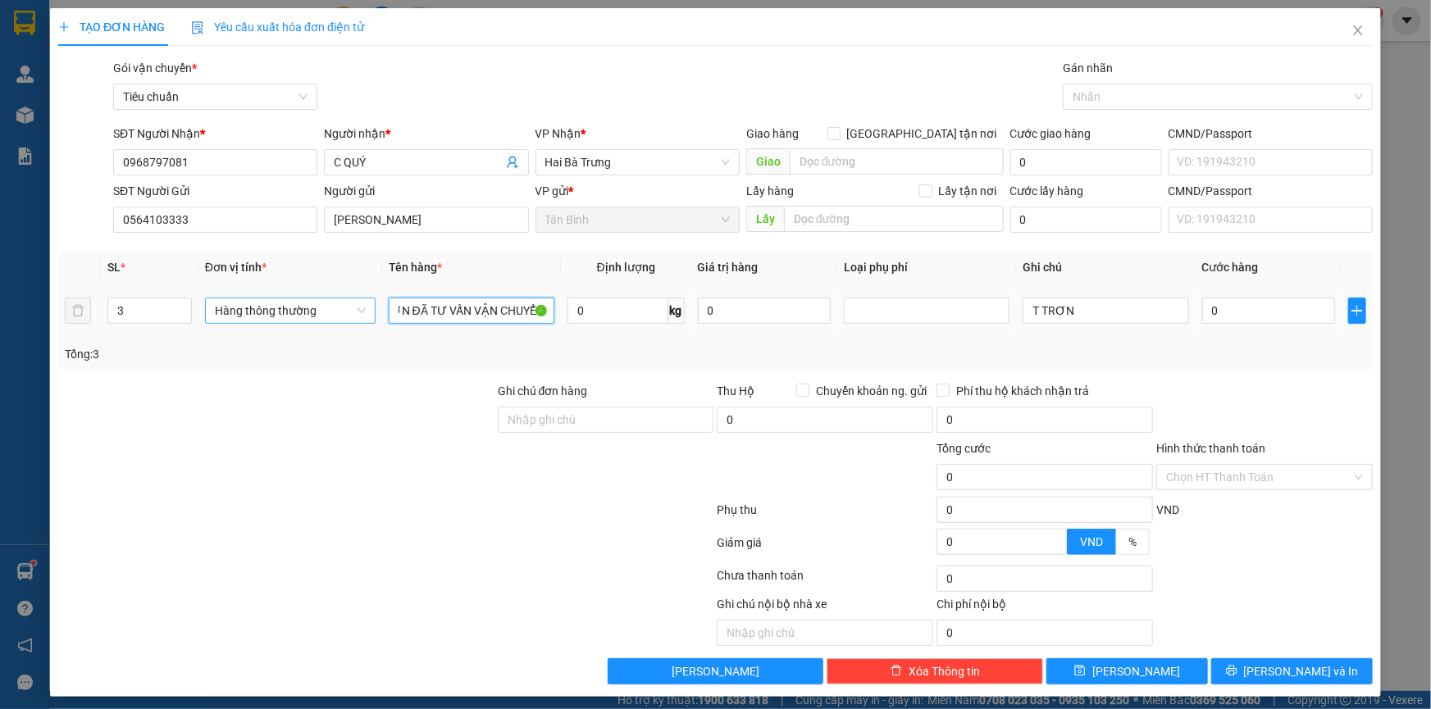
scroll to position [0, 14]
type input "SƠN ĐÃ TƯ VẤN VẬN CHUYỂN"
click at [589, 315] on input "0" at bounding box center [617, 311] width 101 height 26
type input "17"
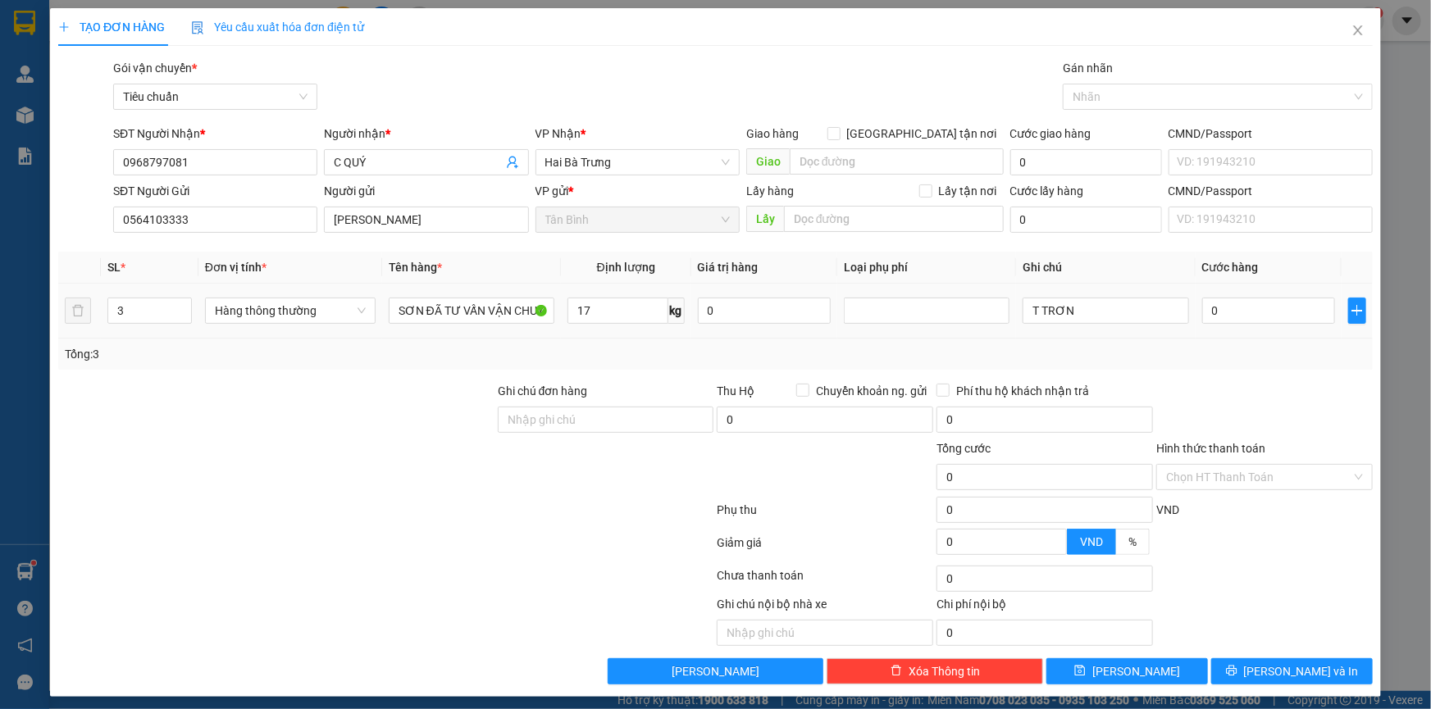
drag, startPoint x: 364, startPoint y: 339, endPoint x: 1138, endPoint y: 303, distance: 774.9
click at [392, 341] on div "SL * Đơn vị tính * Tên hàng * Định lượng Giá trị hàng Loại phụ phí Ghi chú Cước…" at bounding box center [715, 311] width 1314 height 118
type input "55.000"
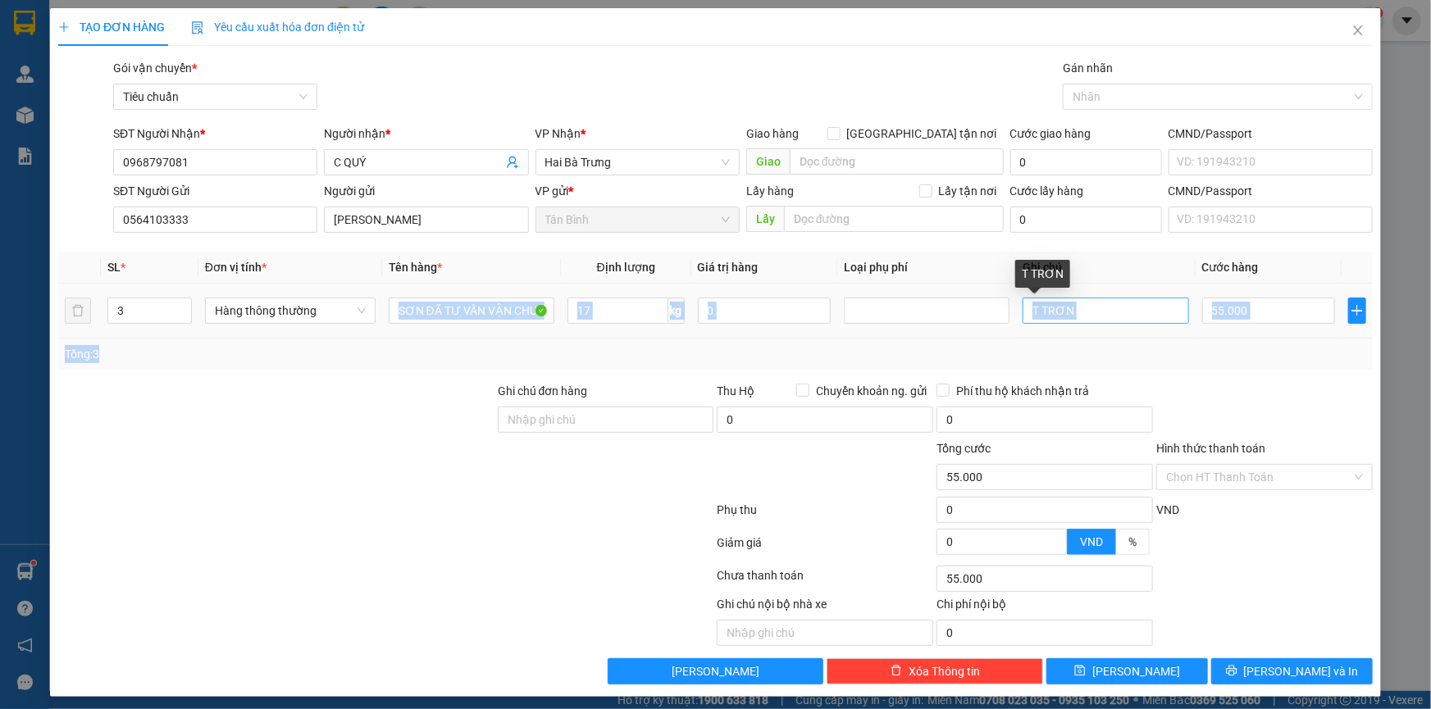
click at [1100, 312] on input "T TRƠN" at bounding box center [1106, 311] width 166 height 26
drag, startPoint x: 1093, startPoint y: 317, endPoint x: 960, endPoint y: 328, distance: 133.3
click at [960, 328] on tr "3 Hàng thông thường SƠN ĐÃ TƯ VẤN VẬN CHUYỂN 17 kg 0 T TRƠN 55.000" at bounding box center [715, 311] width 1314 height 55
type input "3 XÔ XANH"
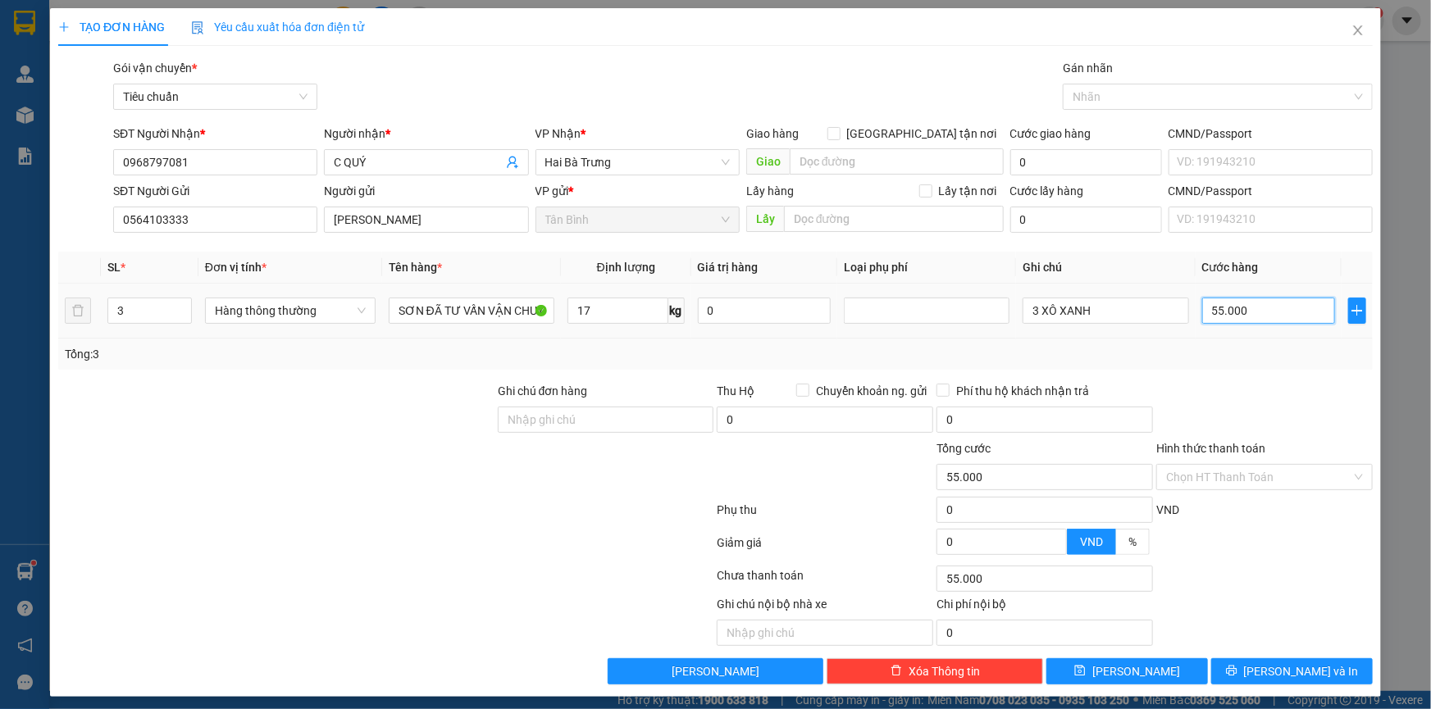
click at [1266, 307] on input "55.000" at bounding box center [1269, 311] width 134 height 26
type input "1"
type input "18"
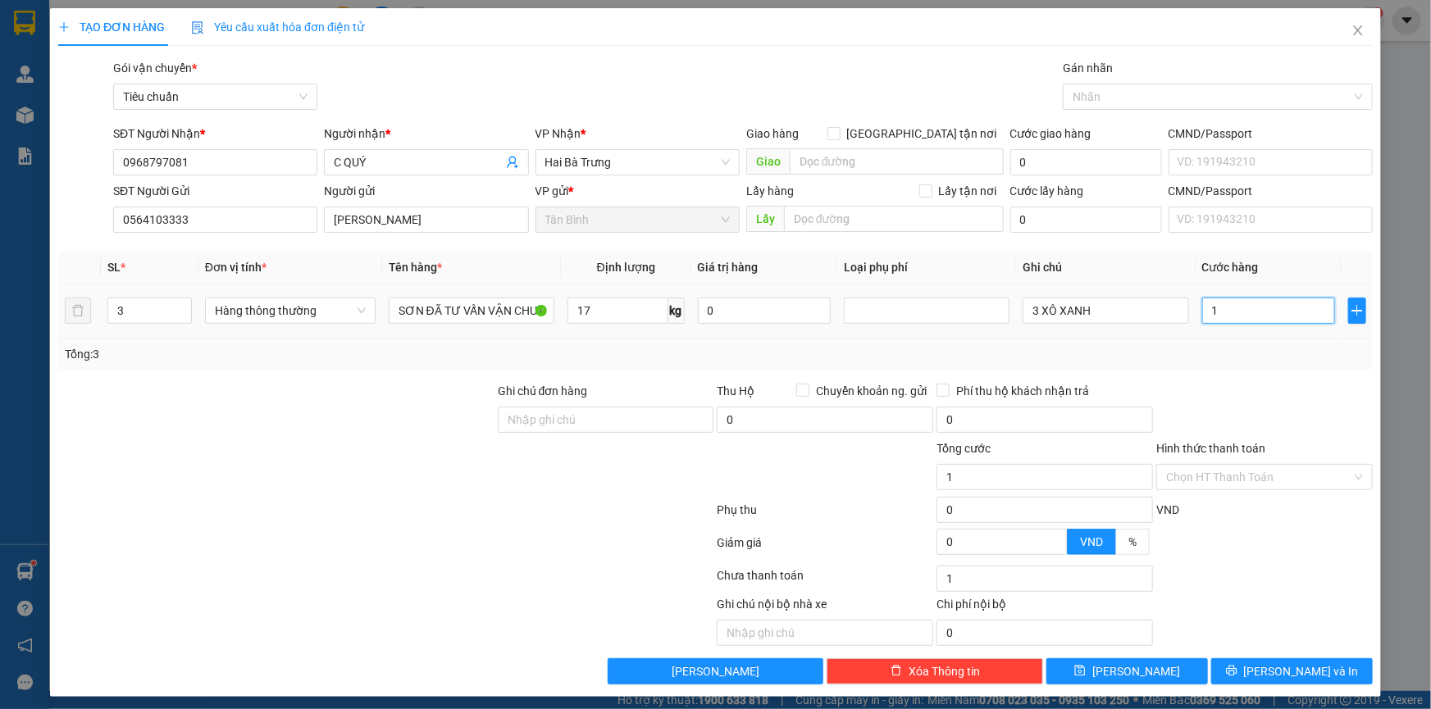
type input "18"
type input "180"
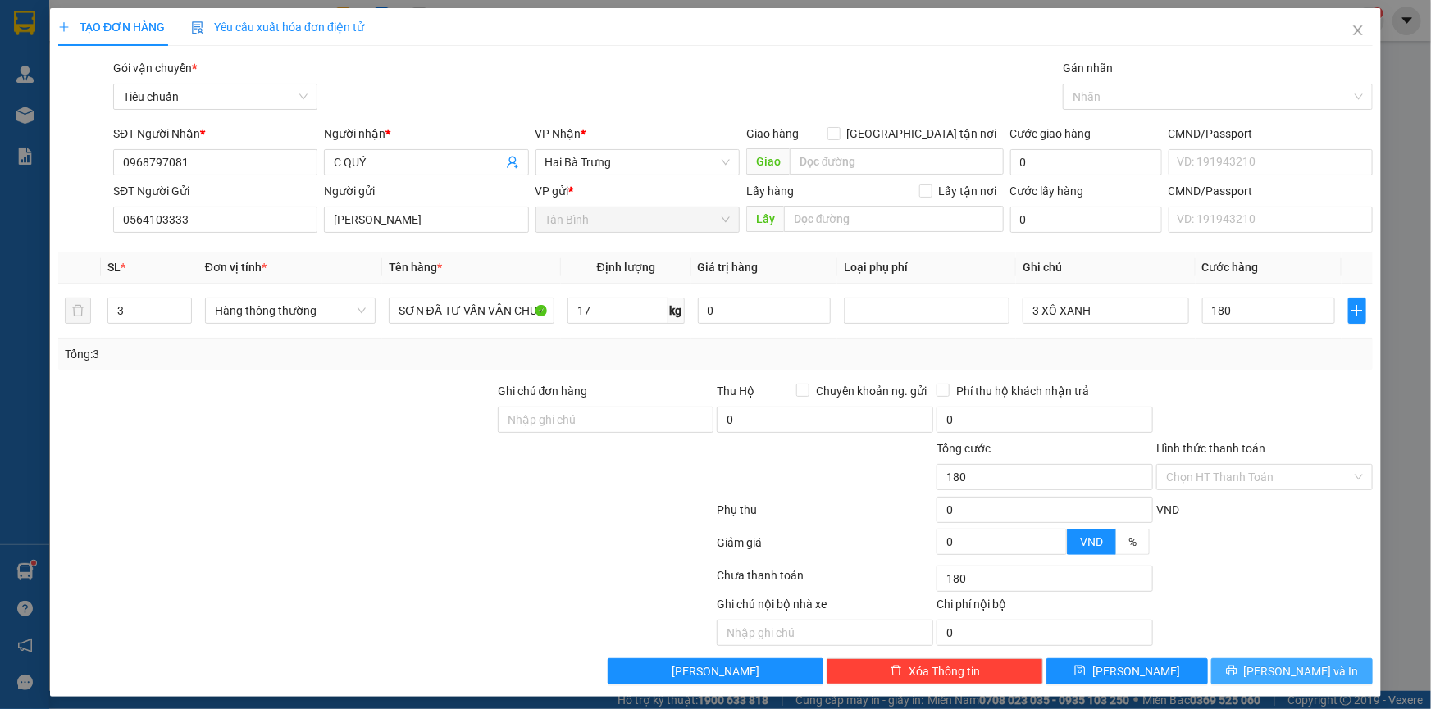
type input "180.000"
click at [1270, 673] on span "[PERSON_NAME] và In" at bounding box center [1301, 672] width 115 height 18
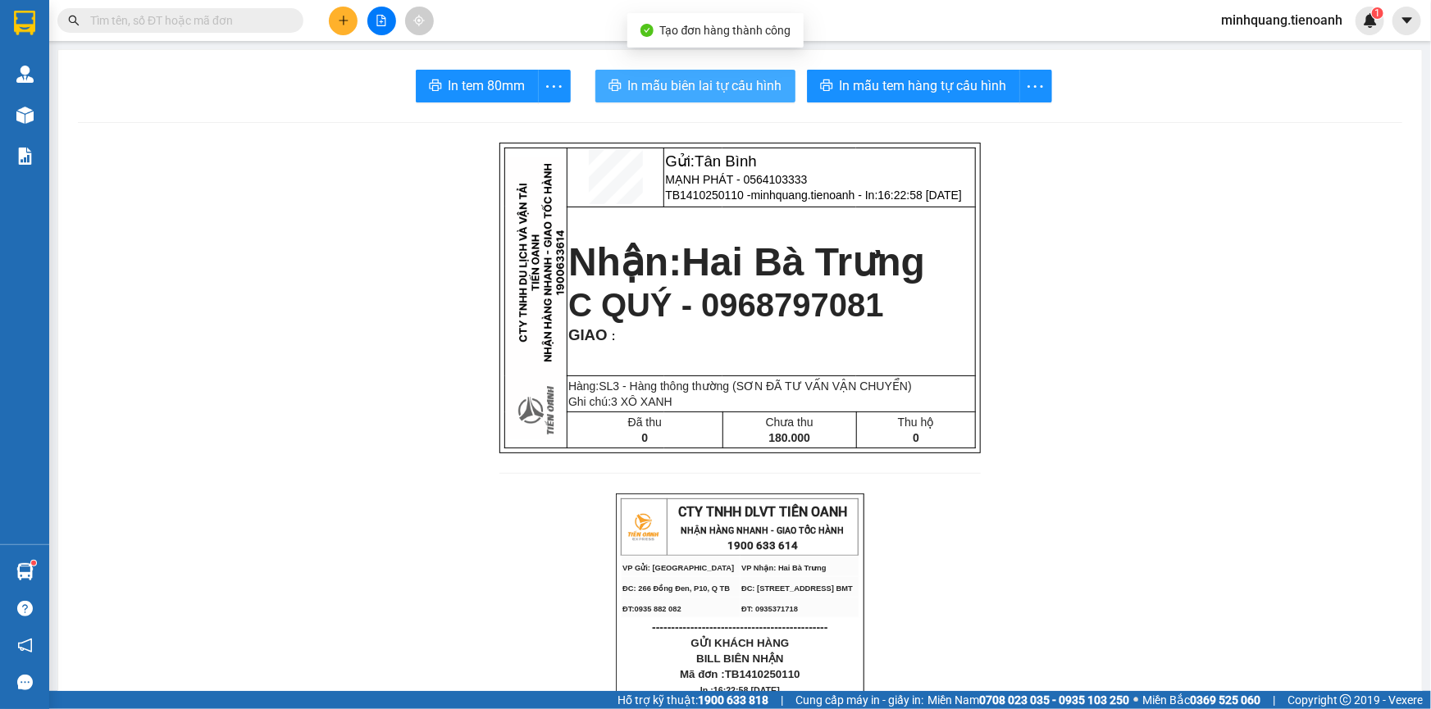
drag, startPoint x: 700, startPoint y: 91, endPoint x: 701, endPoint y: 82, distance: 9.1
click at [701, 84] on span "In mẫu biên lai tự cấu hình" at bounding box center [705, 85] width 154 height 20
click at [701, 82] on span "In mẫu biên lai tự cấu hình" at bounding box center [705, 85] width 154 height 20
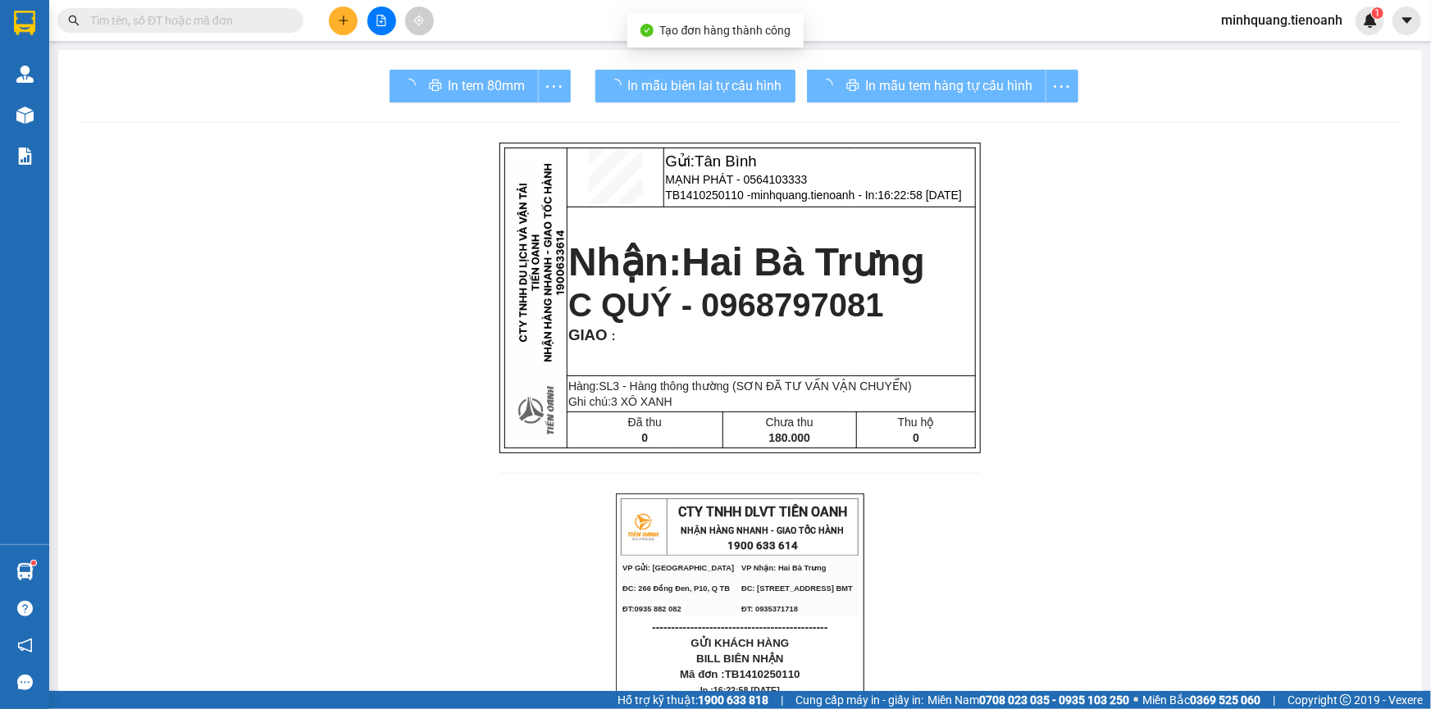
click at [877, 92] on span "In mẫu tem hàng tự cấu hình" at bounding box center [949, 85] width 167 height 20
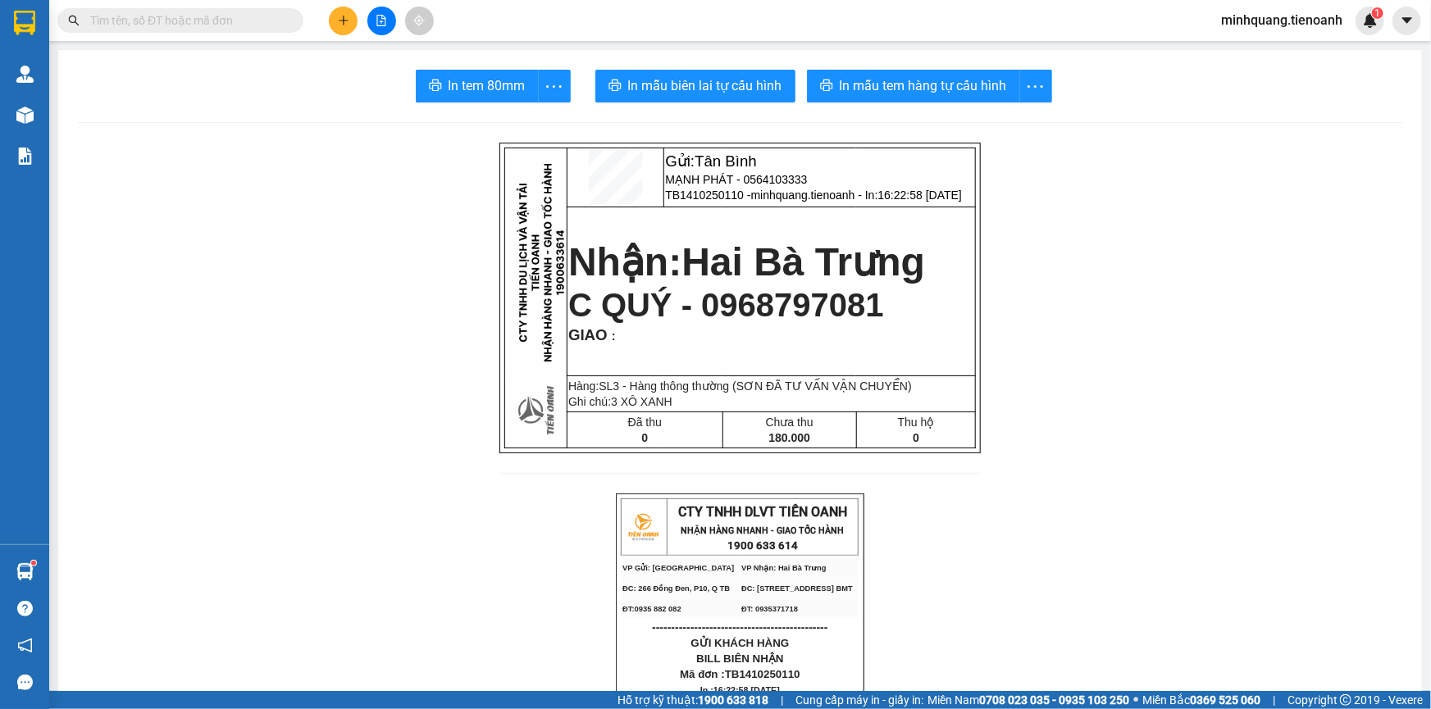
click at [877, 92] on span "In mẫu tem hàng tự cấu hình" at bounding box center [923, 85] width 167 height 20
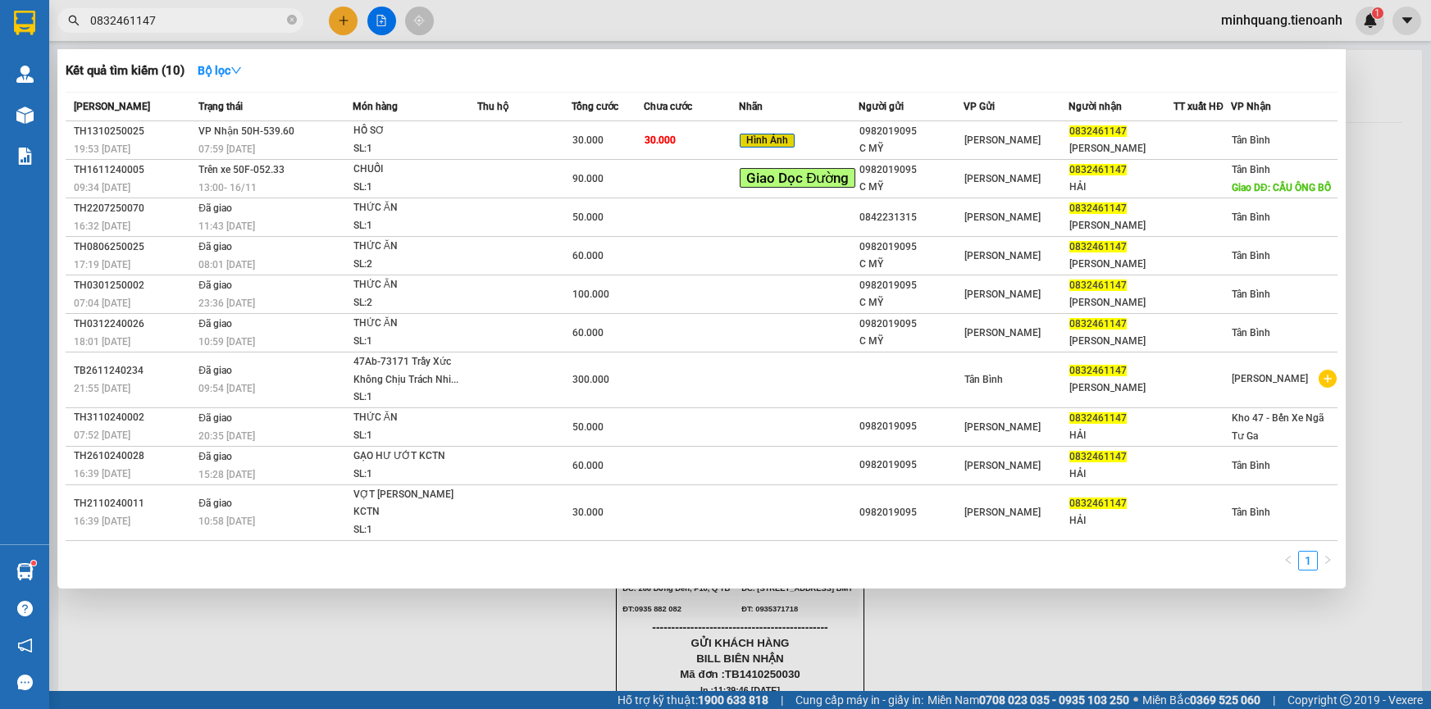
click at [257, 27] on input "0832461147" at bounding box center [187, 20] width 194 height 18
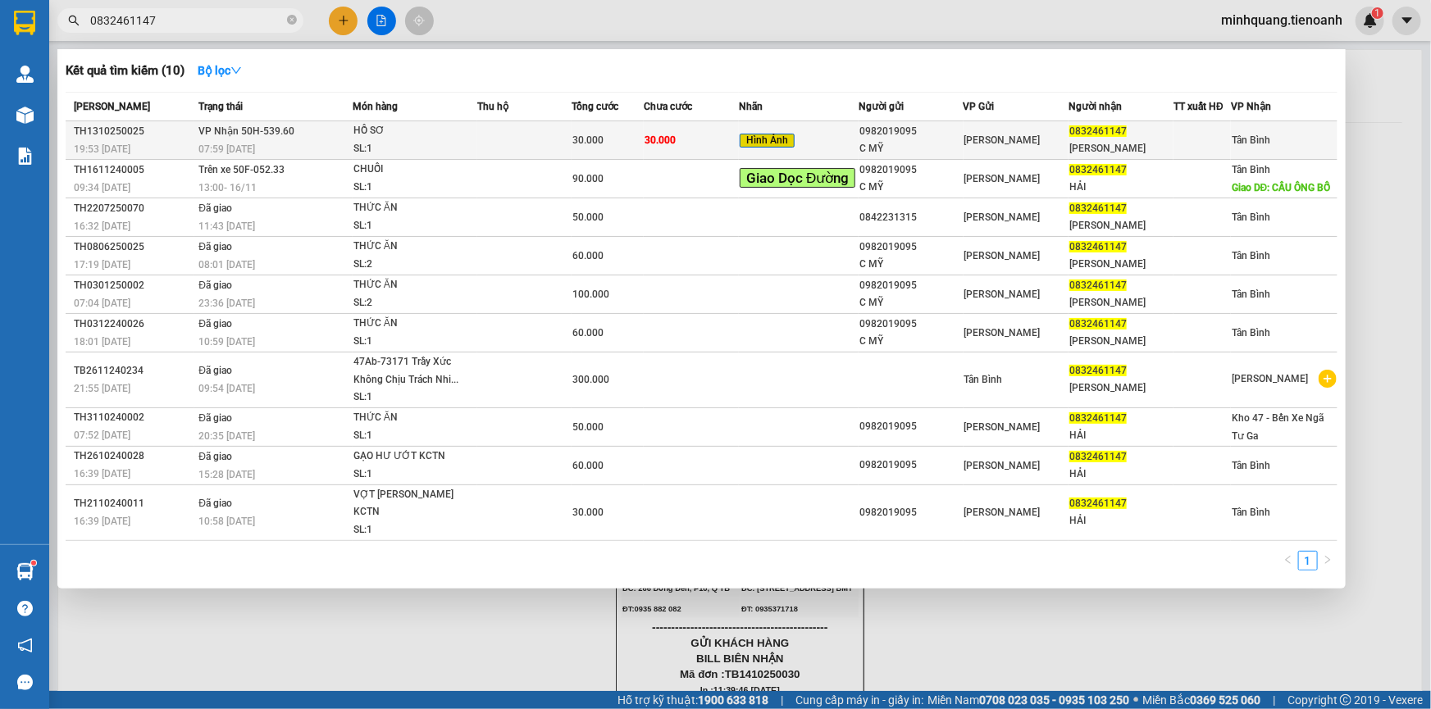
click at [443, 130] on div "HỒ SƠ" at bounding box center [414, 131] width 123 height 18
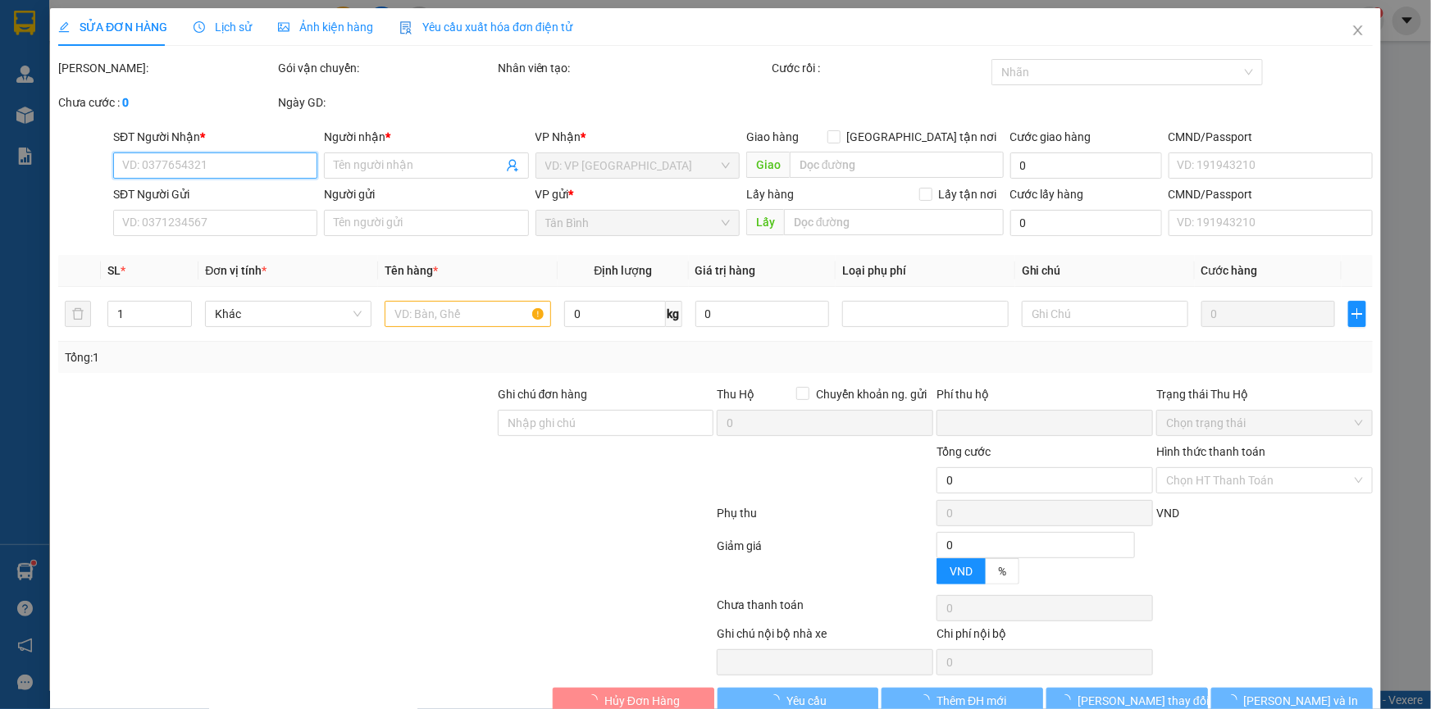
type input "0832461147"
type input "[PERSON_NAME]"
type input "0982019095"
type input "C MỸ"
type input "0"
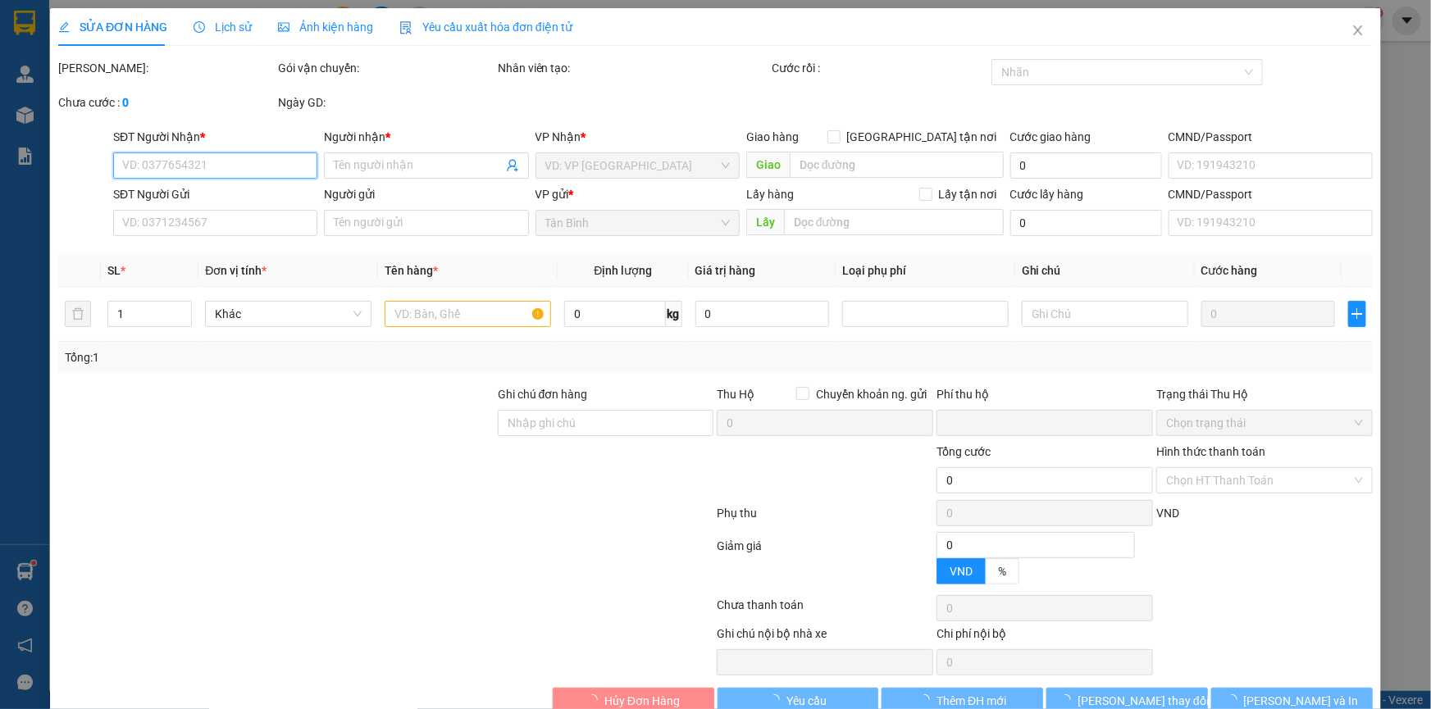
type input "30.000"
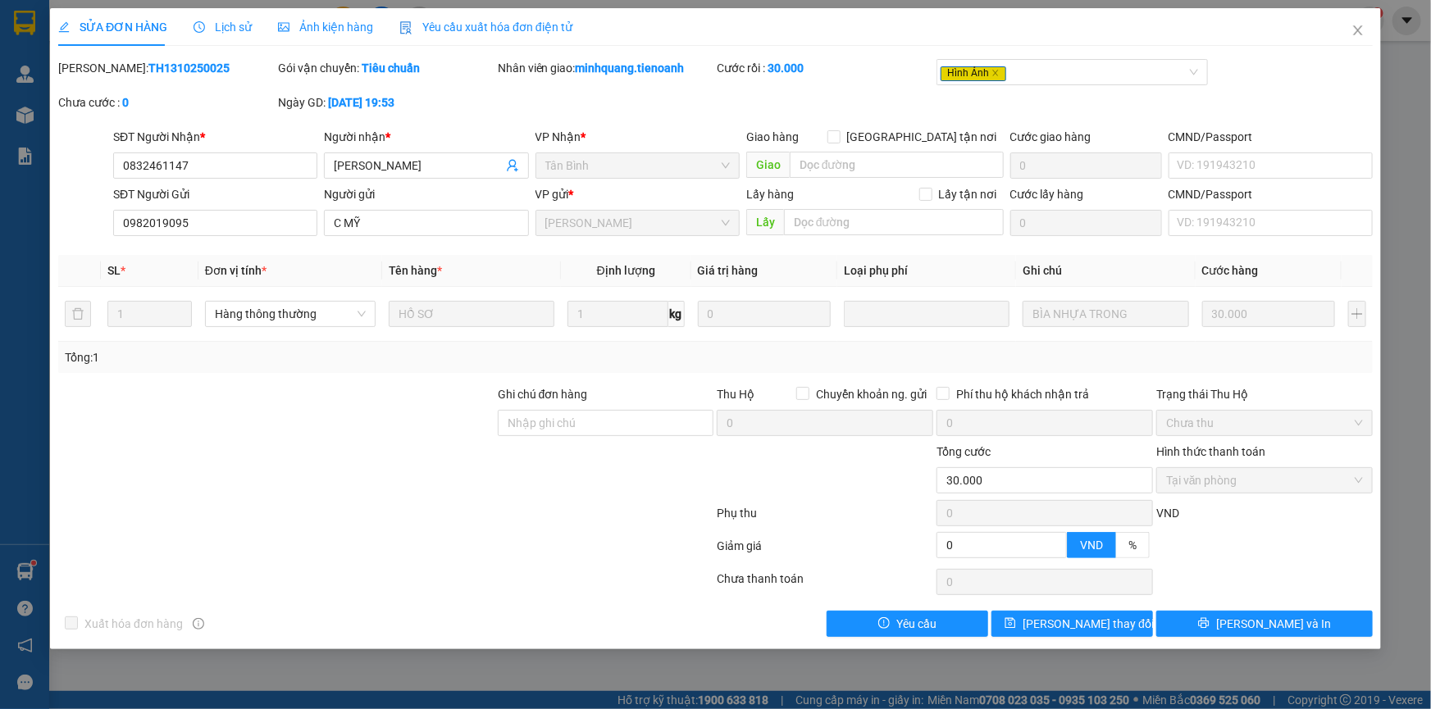
drag, startPoint x: 327, startPoint y: 25, endPoint x: 338, endPoint y: 25, distance: 10.7
click at [326, 25] on span "Ảnh kiện hàng" at bounding box center [325, 26] width 95 height 13
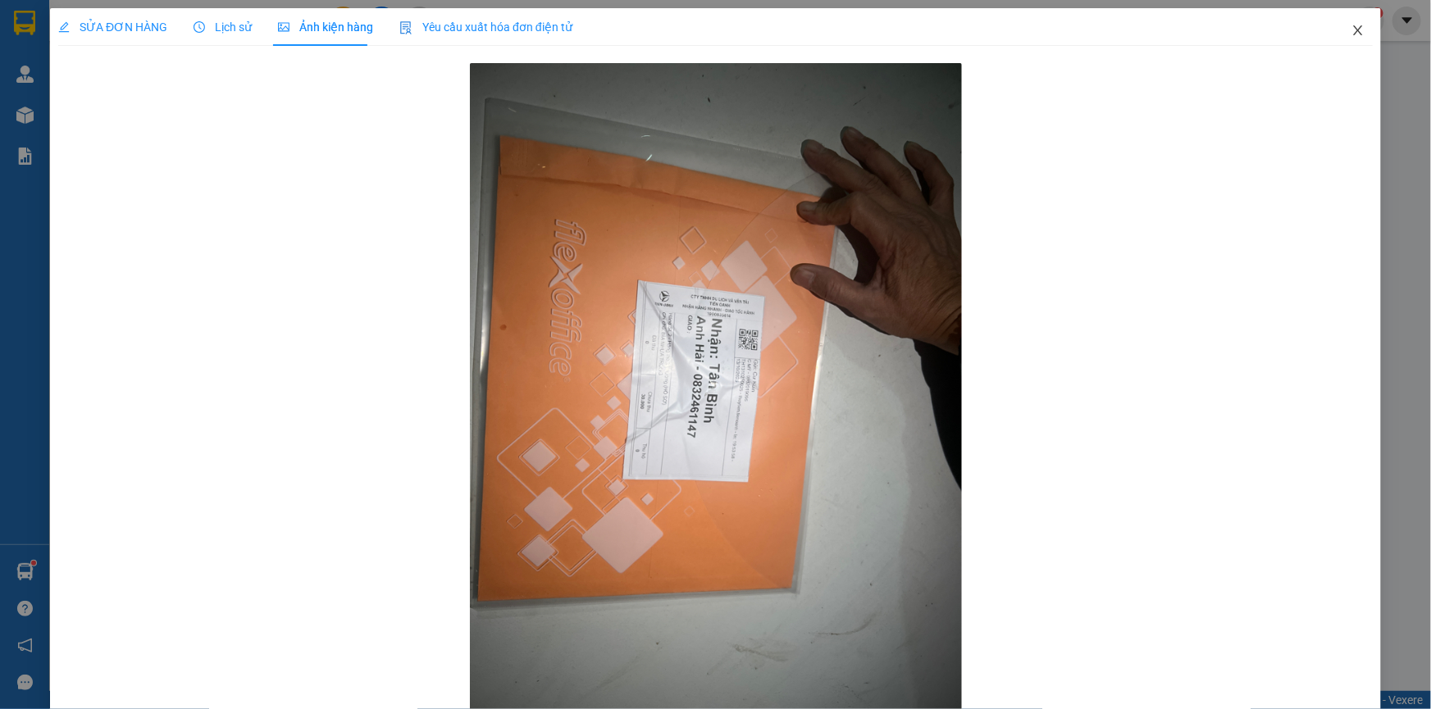
click at [1337, 42] on span "Close" at bounding box center [1358, 31] width 46 height 46
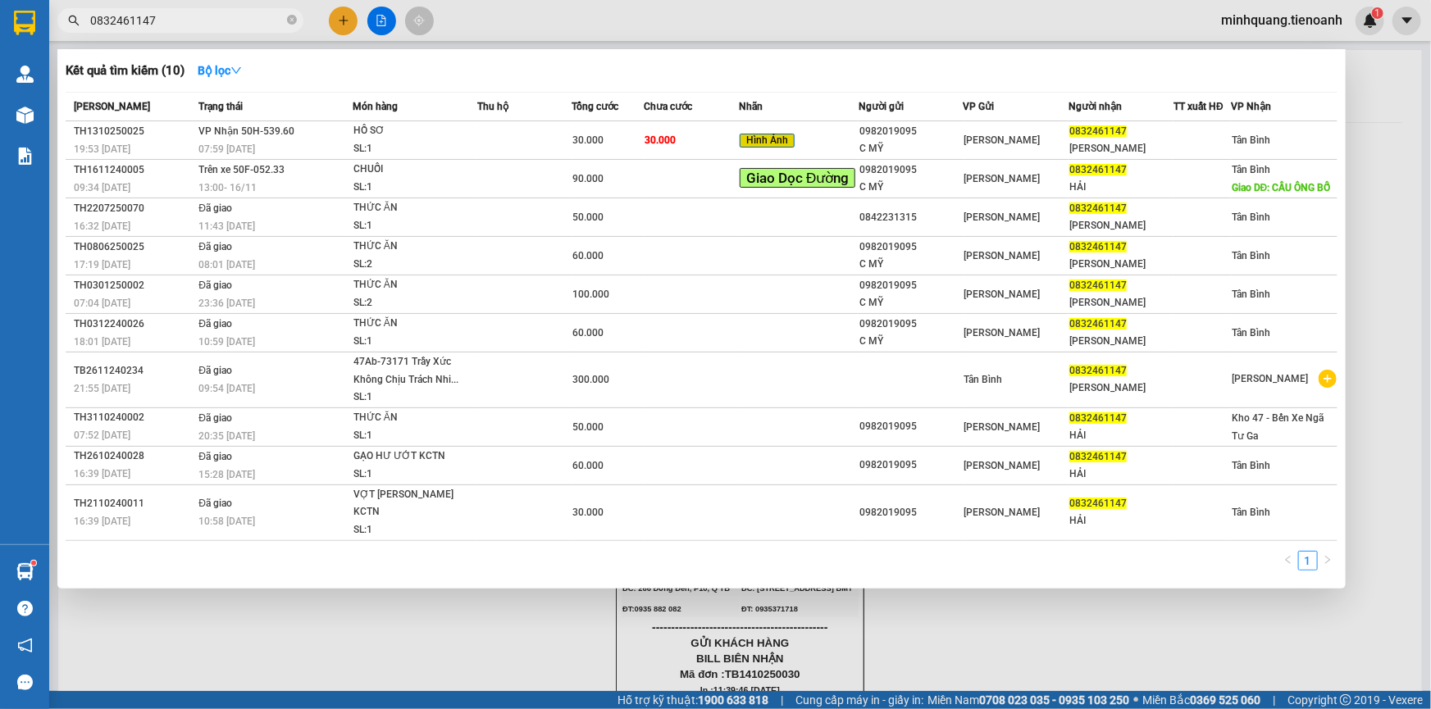
click at [224, 16] on input "0832461147" at bounding box center [187, 20] width 194 height 18
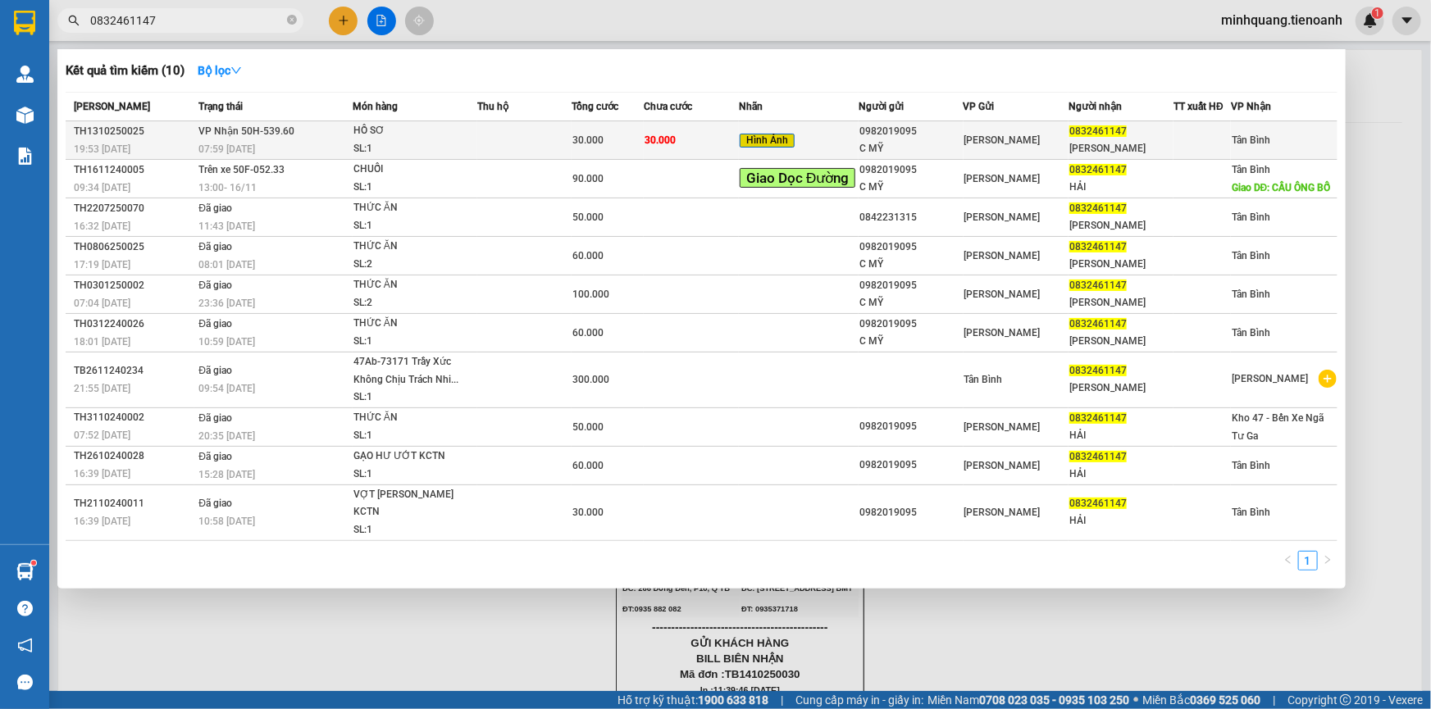
click at [339, 139] on td "VP Nhận 50H-539.60 07:59 [DATE]" at bounding box center [273, 140] width 158 height 39
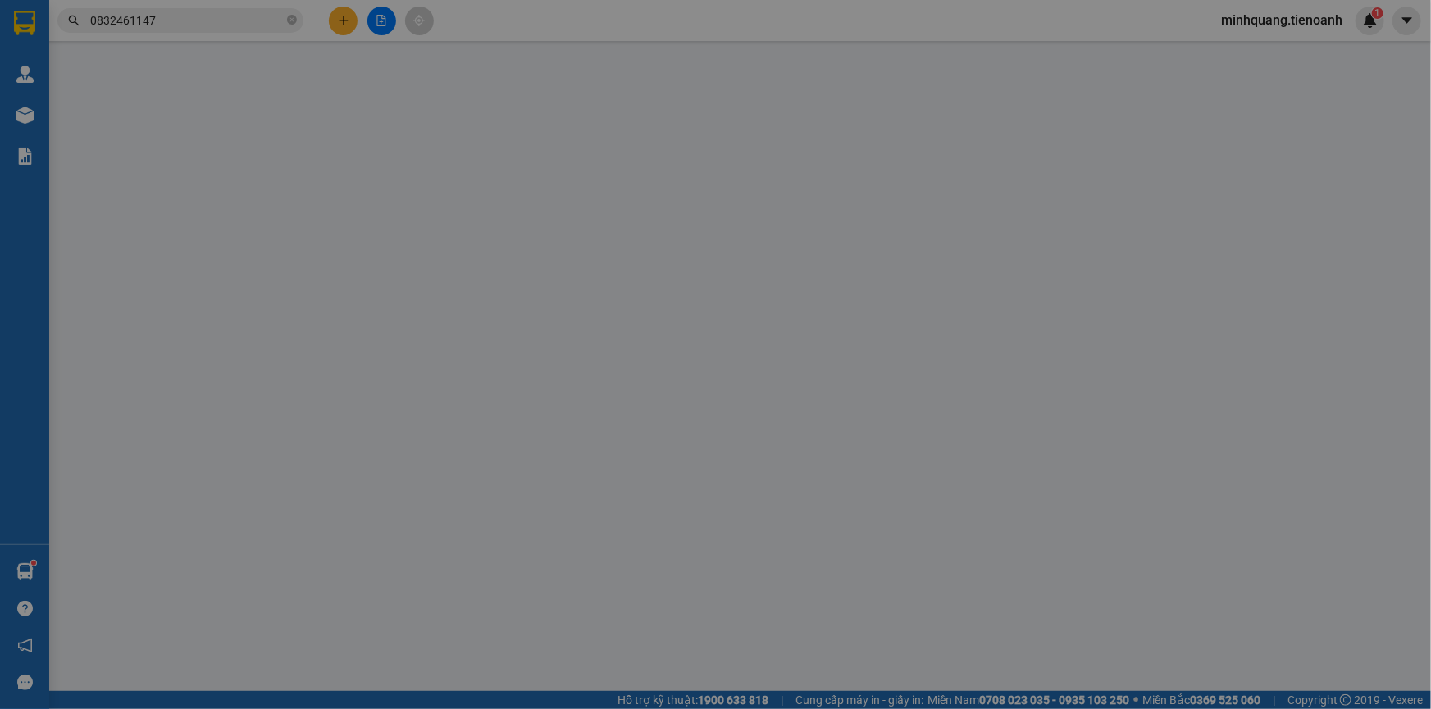
type input "0832461147"
type input "[PERSON_NAME]"
type input "0982019095"
type input "C MỸ"
type input "0"
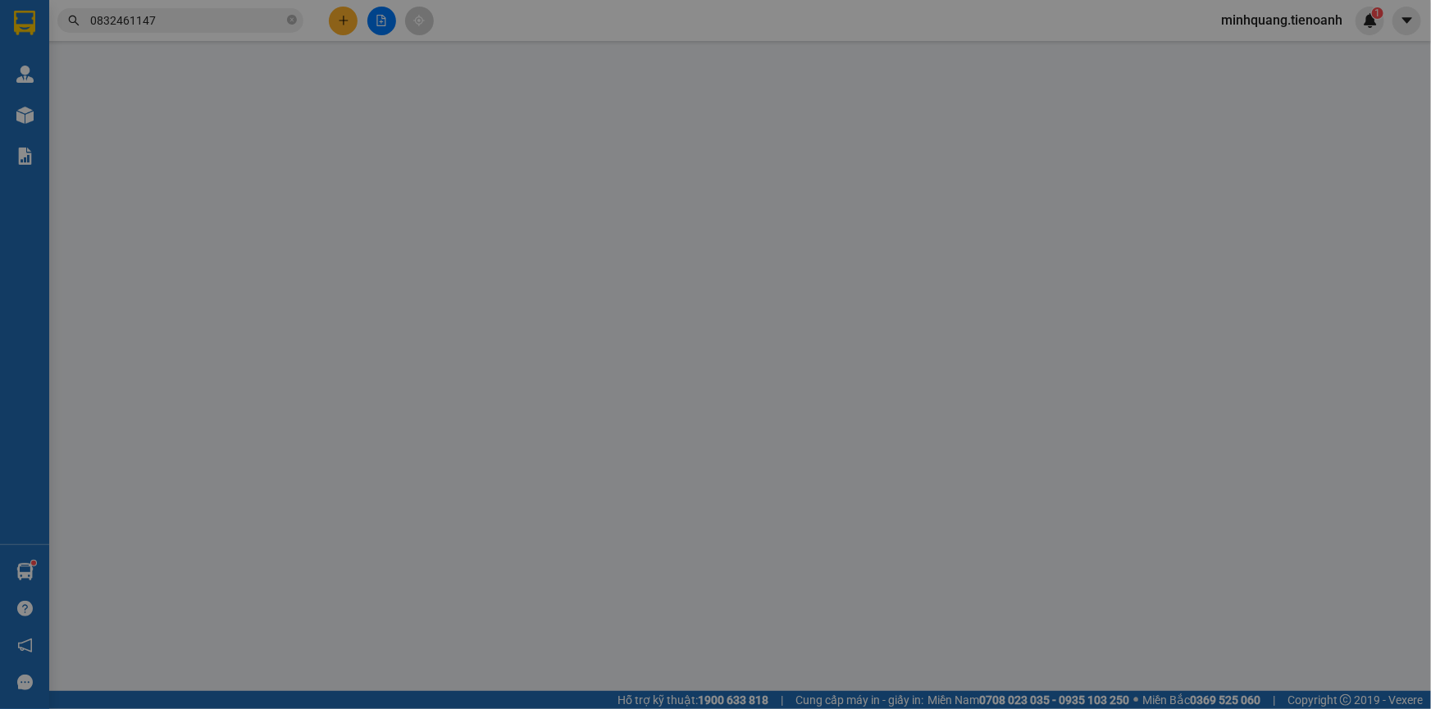
type input "30.000"
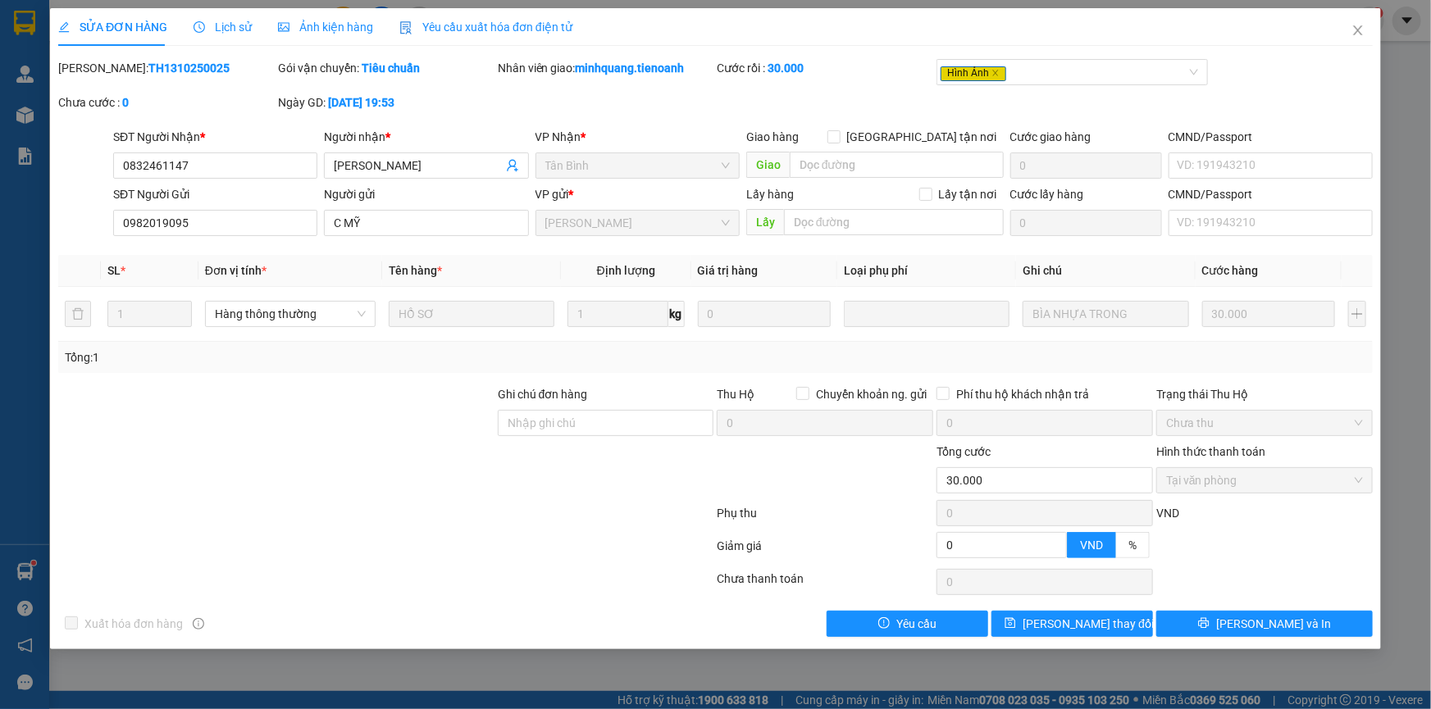
click at [288, 41] on div "Ảnh kiện hàng" at bounding box center [325, 27] width 95 height 38
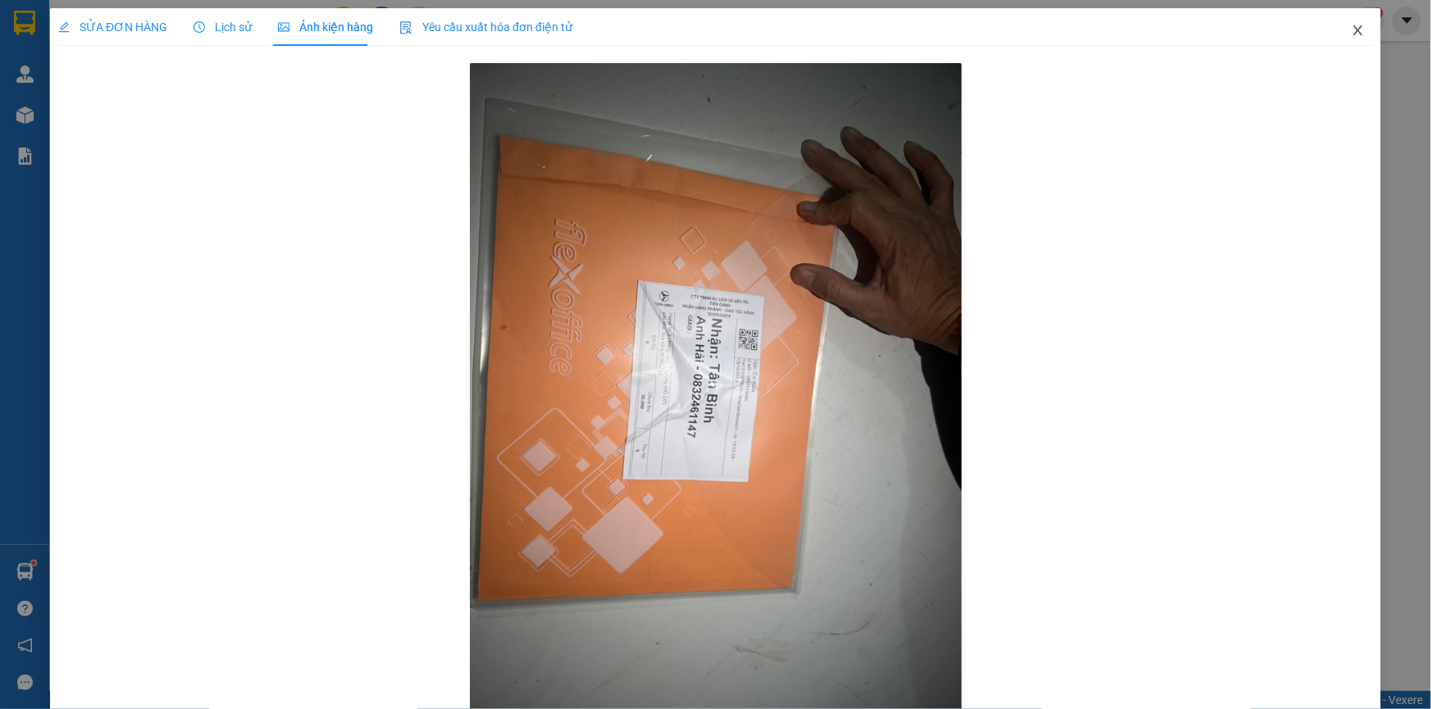
click at [1352, 44] on span "Close" at bounding box center [1358, 31] width 46 height 46
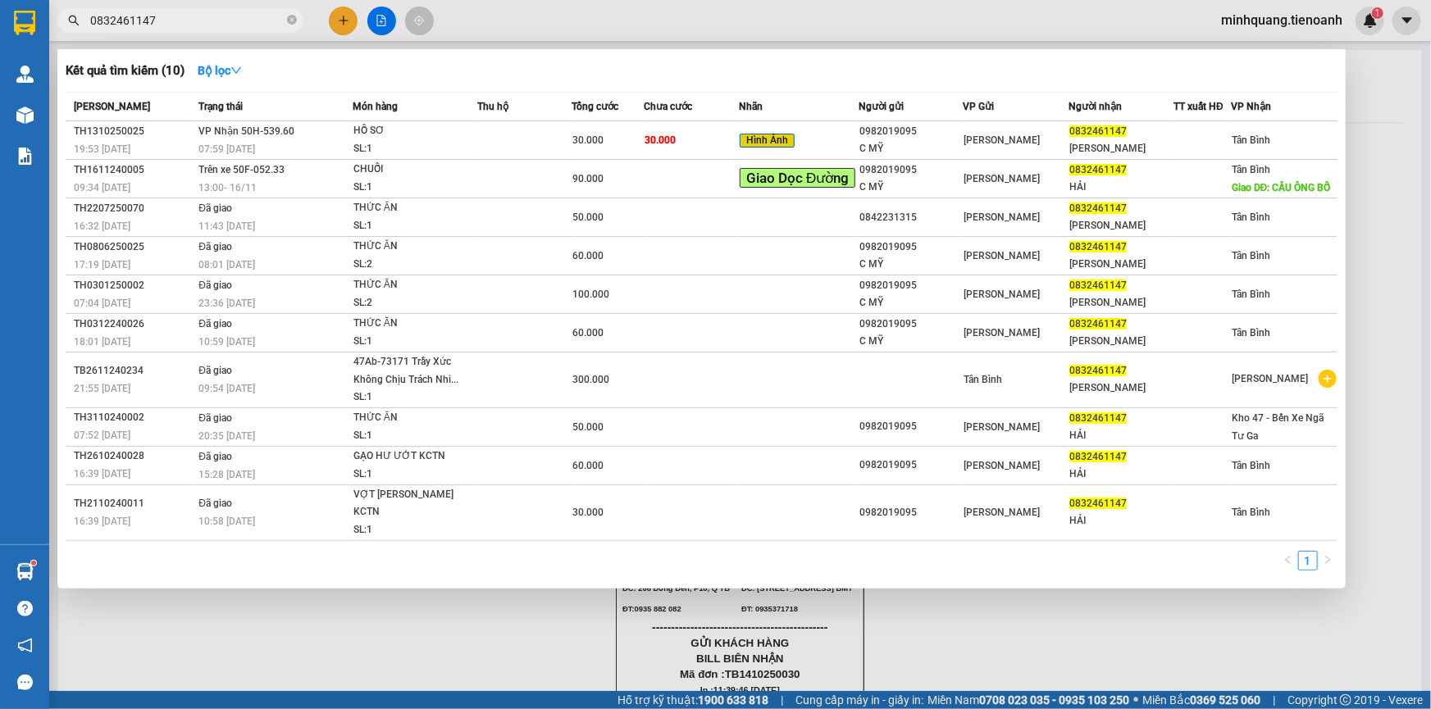
drag, startPoint x: 253, startPoint y: 16, endPoint x: 301, endPoint y: 24, distance: 48.1
click at [254, 16] on input "0832461147" at bounding box center [187, 20] width 194 height 18
click at [303, 25] on div "0832461147" at bounding box center [160, 20] width 320 height 25
click at [294, 24] on icon "close-circle" at bounding box center [292, 20] width 10 height 10
